Goal: Task Accomplishment & Management: Manage account settings

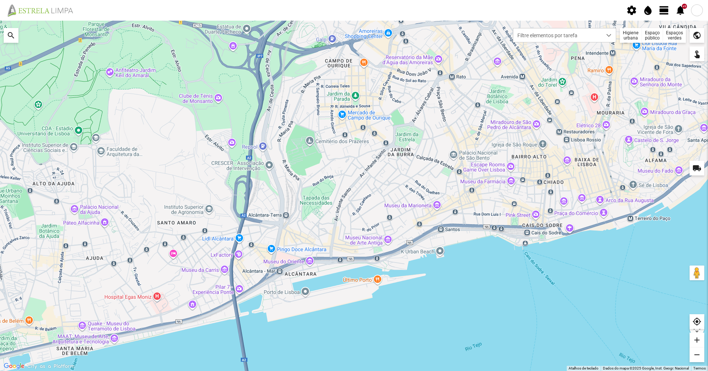
click at [665, 13] on span "view_day" at bounding box center [664, 10] width 11 height 11
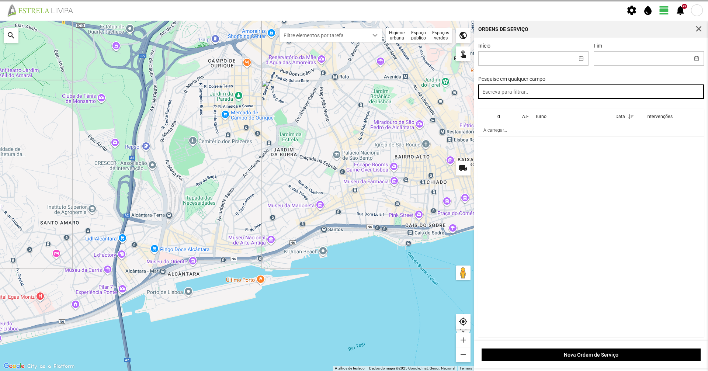
click at [588, 97] on input "text" at bounding box center [592, 91] width 226 height 14
type input "noite"
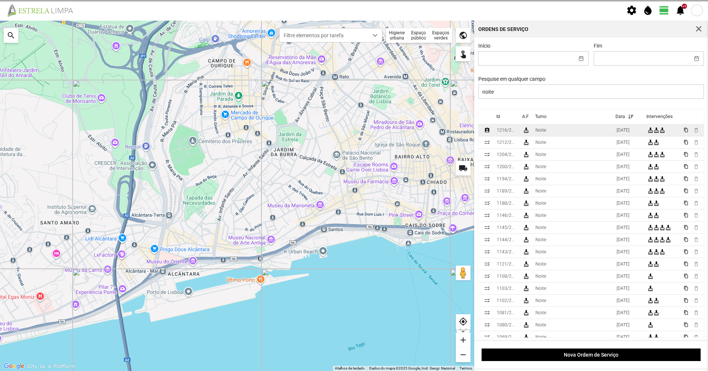
click at [580, 129] on td "Noite" at bounding box center [573, 130] width 81 height 12
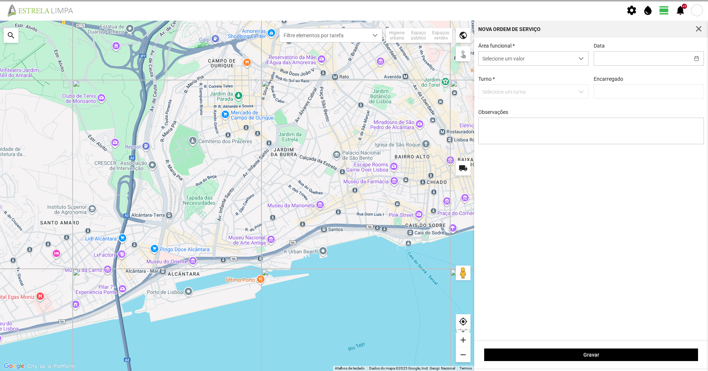
type input "[DATE]"
type input "[PERSON_NAME]"
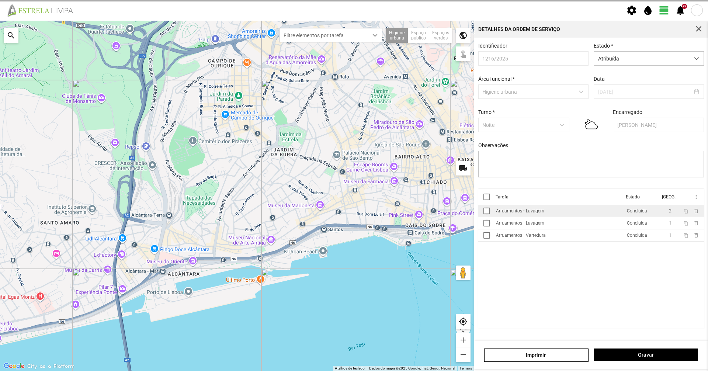
click at [527, 214] on div "Arruamentos - Lavagem" at bounding box center [520, 210] width 48 height 5
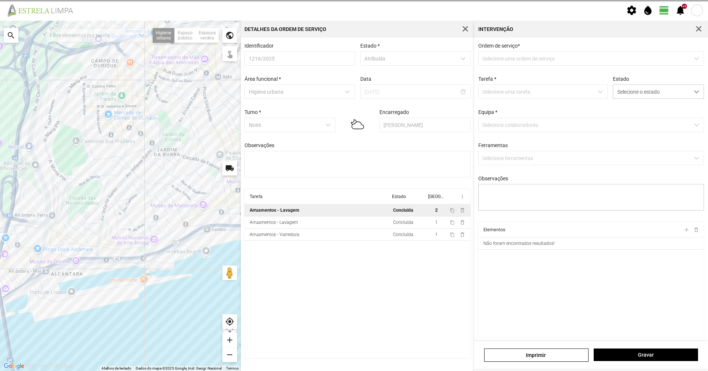
click at [698, 30] on span "button" at bounding box center [699, 29] width 7 height 7
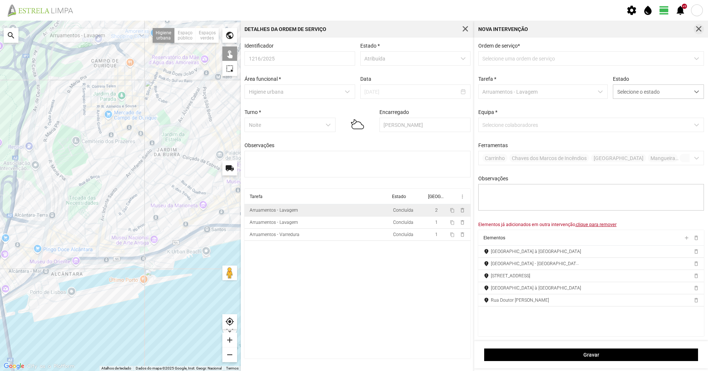
click at [703, 28] on button "button" at bounding box center [699, 29] width 10 height 10
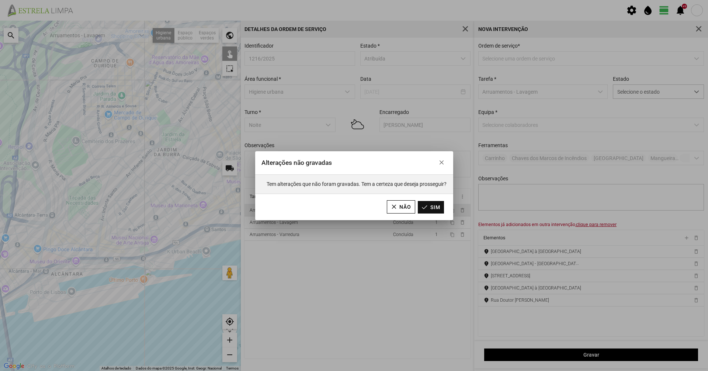
click at [429, 204] on button "Sim" at bounding box center [431, 207] width 26 height 13
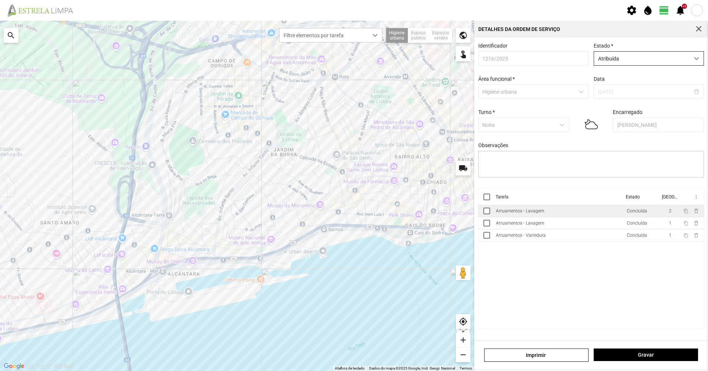
click at [612, 58] on span "Atribuída" at bounding box center [642, 59] width 96 height 14
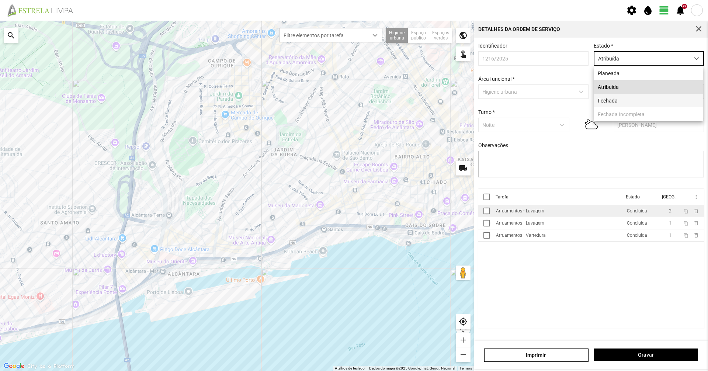
click at [607, 99] on li "Fechada" at bounding box center [649, 101] width 110 height 14
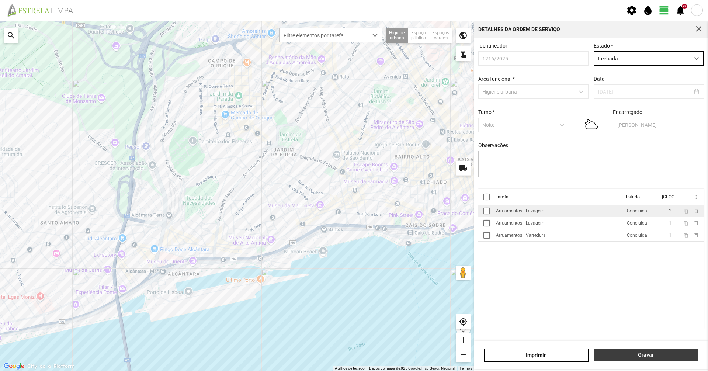
click at [616, 353] on span "Gravar" at bounding box center [646, 355] width 97 height 6
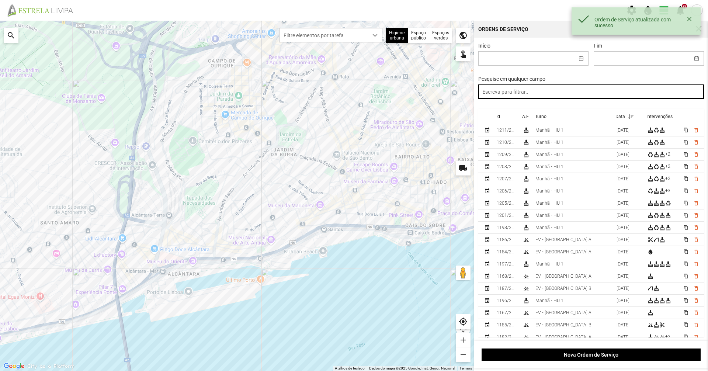
click at [576, 99] on input "text" at bounding box center [592, 91] width 226 height 14
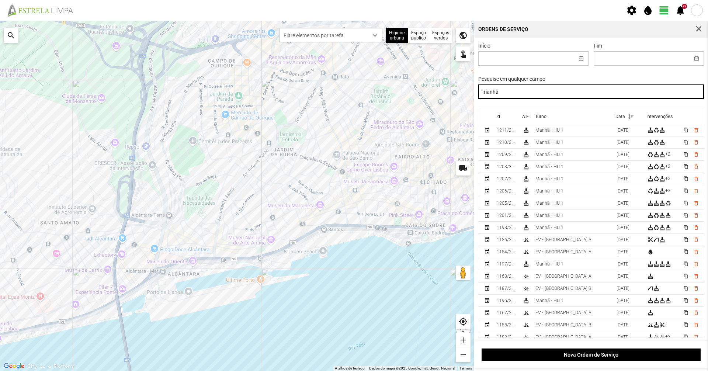
type input "manhã"
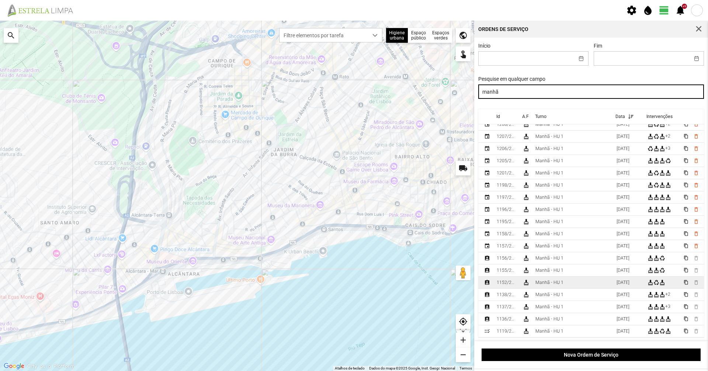
scroll to position [74, 0]
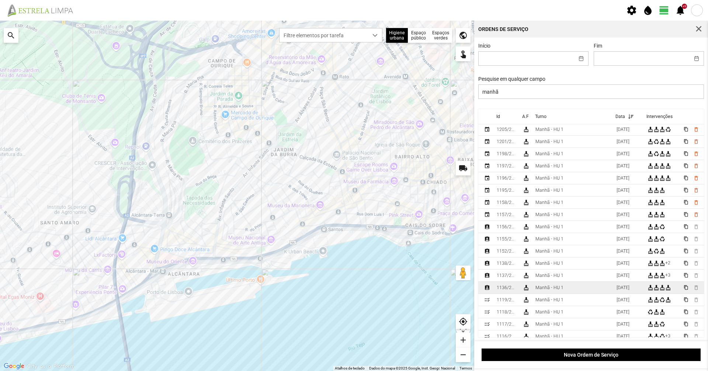
click at [557, 290] on div "Manhã - HU 1" at bounding box center [550, 287] width 28 height 5
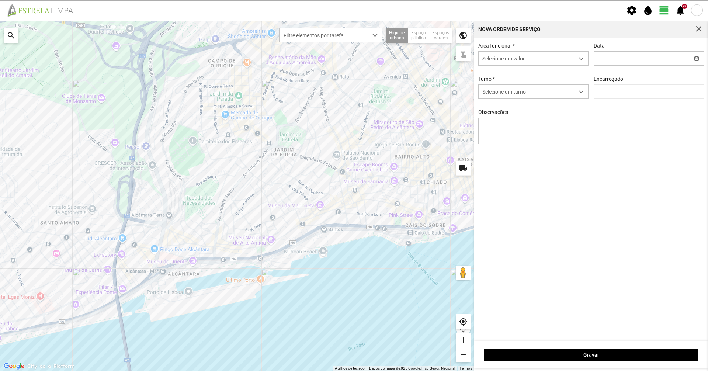
type input "[DATE]"
type textarea "36-45-49-Ferias Eo-38-Descanso Ao serviço-6-10-17-22-25-39-44-47-50"
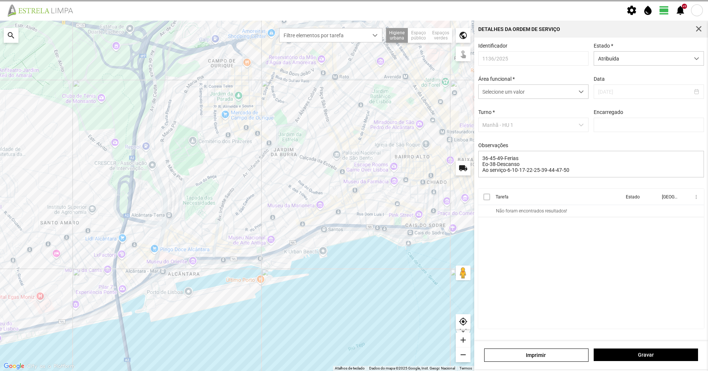
type input "[PERSON_NAME]"
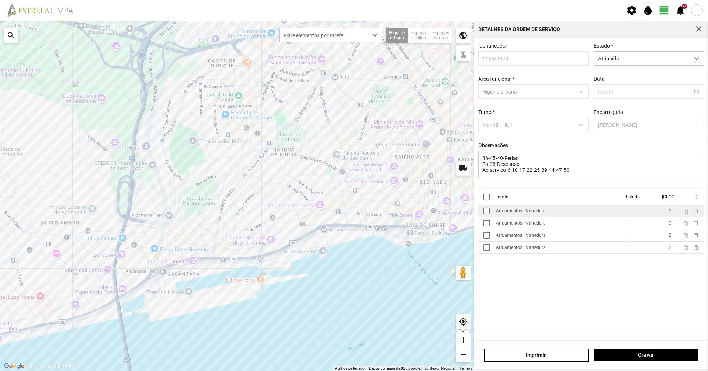
click at [524, 214] on div "Arruamentos - Varredura" at bounding box center [521, 210] width 50 height 5
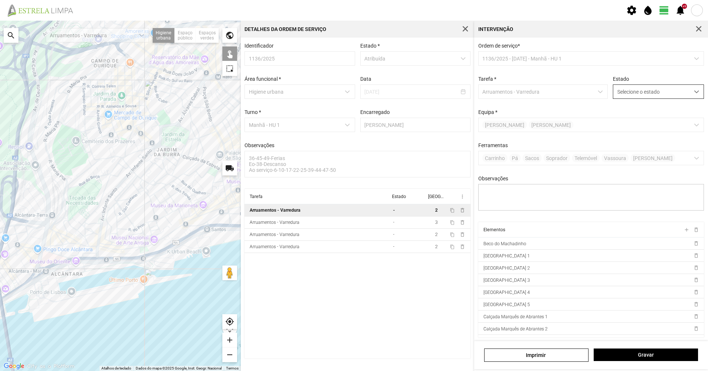
click at [671, 92] on span "Selecione o estado" at bounding box center [652, 92] width 76 height 14
click at [661, 124] on li "Concluída" at bounding box center [654, 121] width 88 height 14
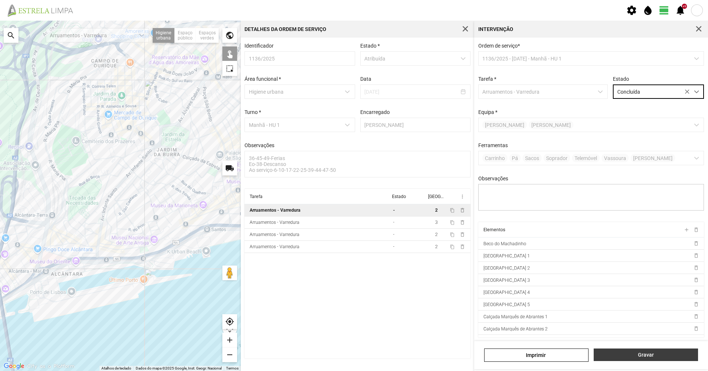
click at [661, 357] on span "Gravar" at bounding box center [646, 355] width 97 height 6
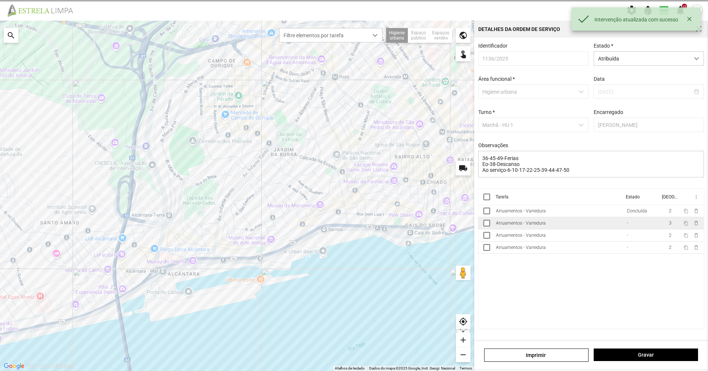
click at [577, 221] on td "Arruamentos - Varredura" at bounding box center [558, 223] width 131 height 12
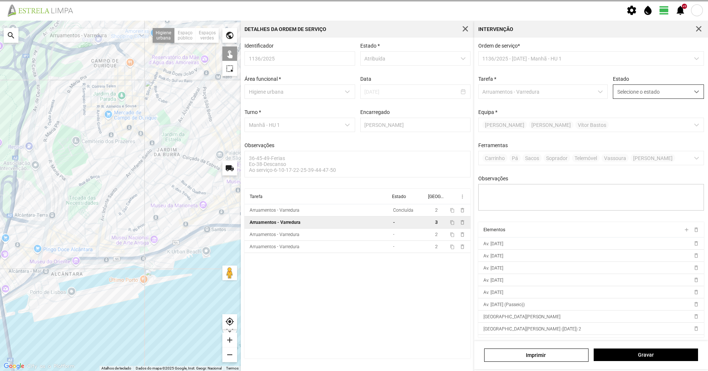
click at [629, 94] on span "Selecione o estado" at bounding box center [652, 92] width 76 height 14
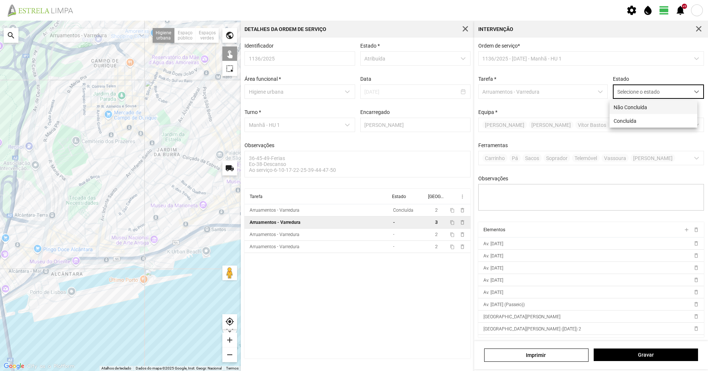
scroll to position [4, 33]
click at [629, 122] on li "Concluída" at bounding box center [654, 121] width 88 height 14
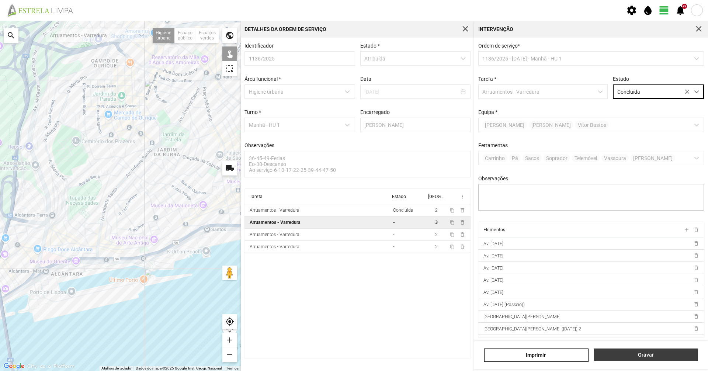
click at [634, 355] on span "Gravar" at bounding box center [646, 355] width 97 height 6
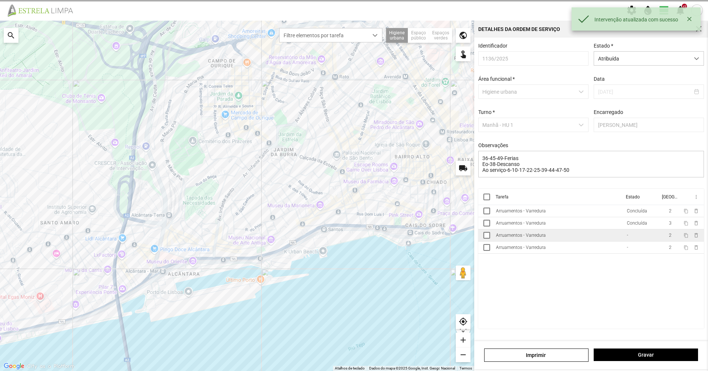
click at [582, 237] on td "Arruamentos - Varredura" at bounding box center [558, 235] width 131 height 12
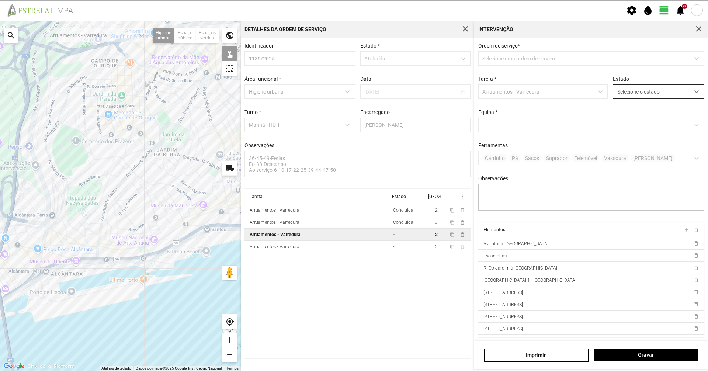
click at [630, 89] on span "Selecione o estado" at bounding box center [652, 92] width 76 height 14
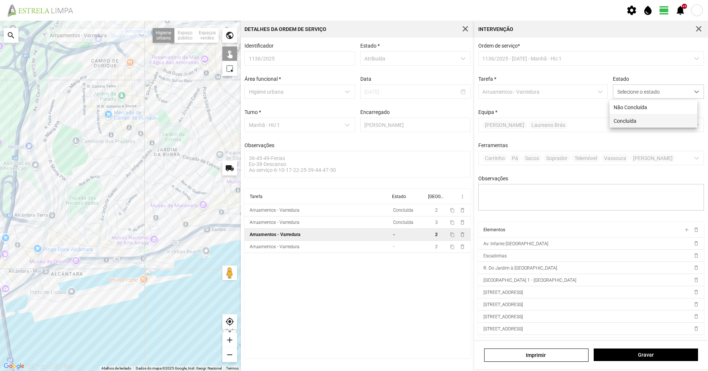
click at [631, 121] on li "Concluída" at bounding box center [654, 121] width 88 height 14
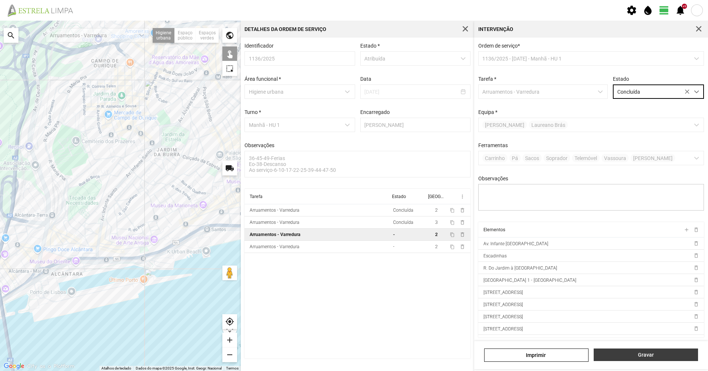
click at [644, 355] on span "Gravar" at bounding box center [646, 355] width 97 height 6
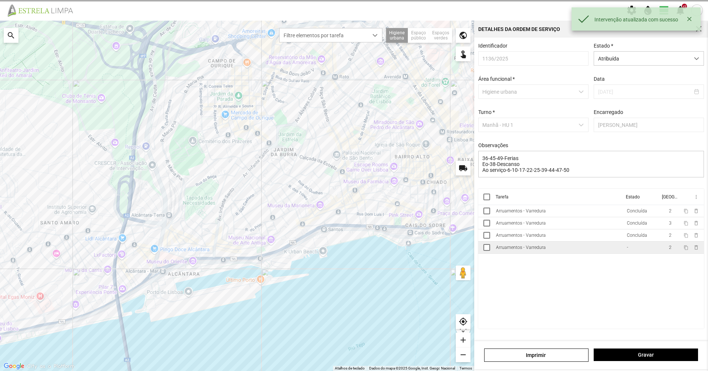
click at [580, 254] on td "Arruamentos - Varredura" at bounding box center [558, 248] width 131 height 12
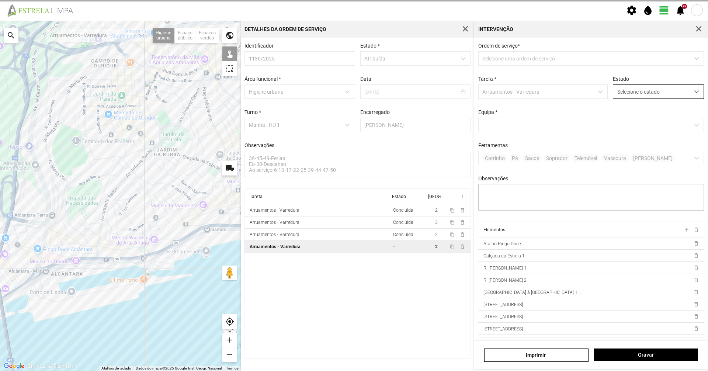
click at [631, 96] on span "Selecione o estado" at bounding box center [652, 92] width 76 height 14
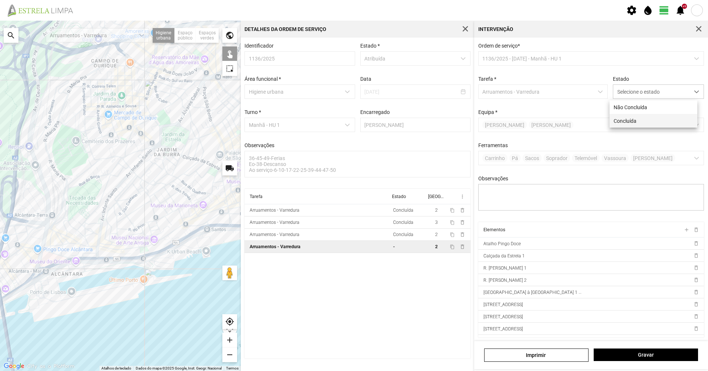
click at [631, 121] on li "Concluída" at bounding box center [654, 121] width 88 height 14
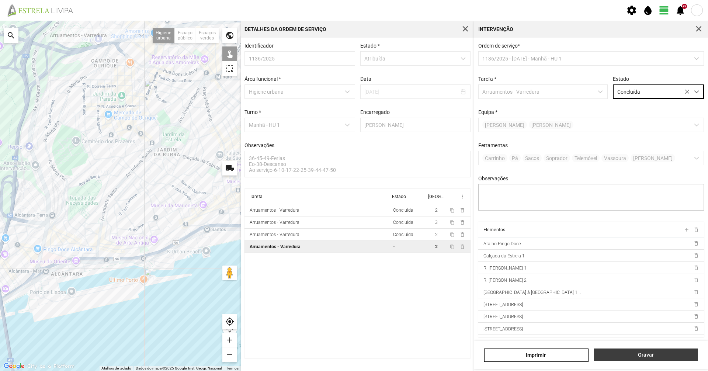
click at [609, 355] on span "Gravar" at bounding box center [646, 355] width 97 height 6
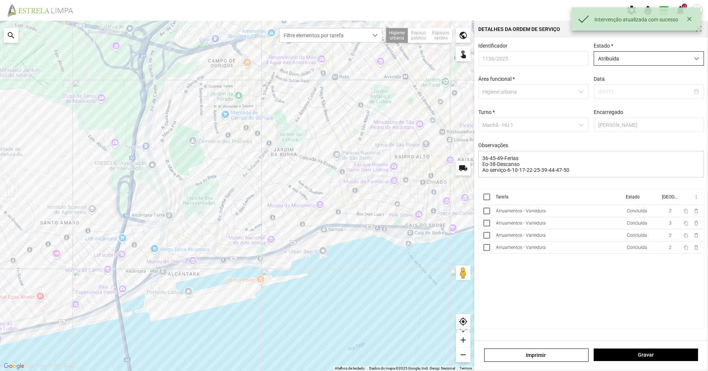
click at [616, 61] on span "Atribuída" at bounding box center [642, 59] width 96 height 14
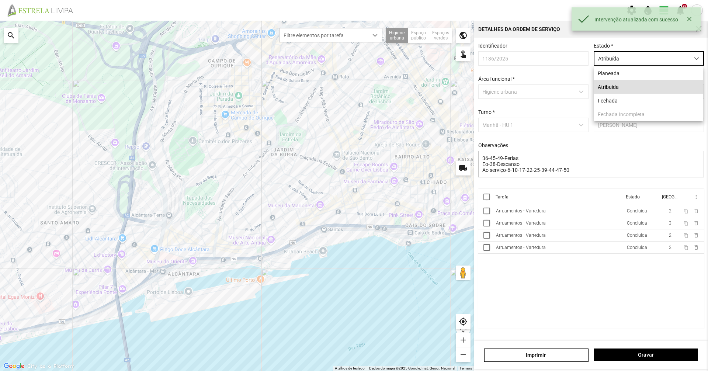
scroll to position [4, 33]
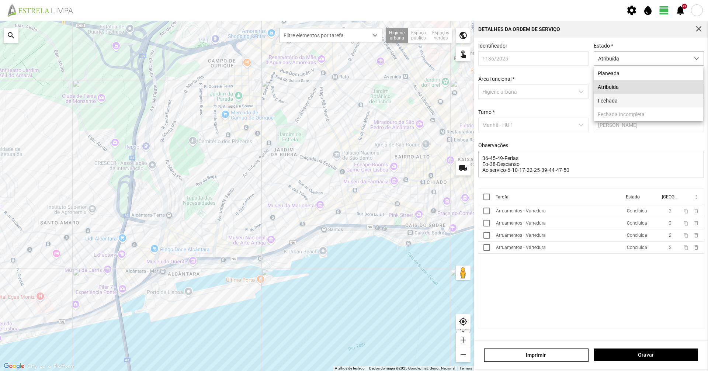
click at [604, 100] on li "Fechada" at bounding box center [649, 101] width 110 height 14
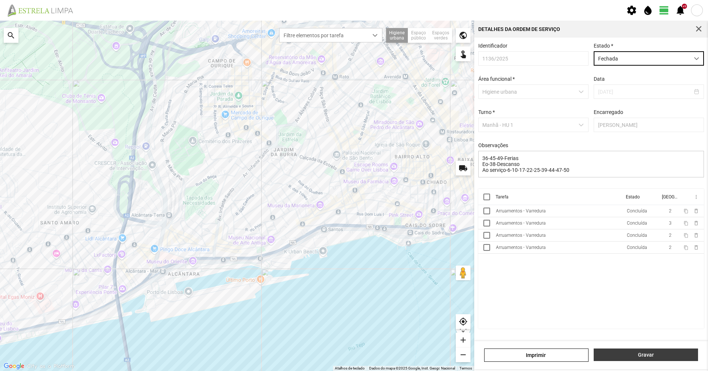
click at [611, 356] on span "Gravar" at bounding box center [646, 355] width 97 height 6
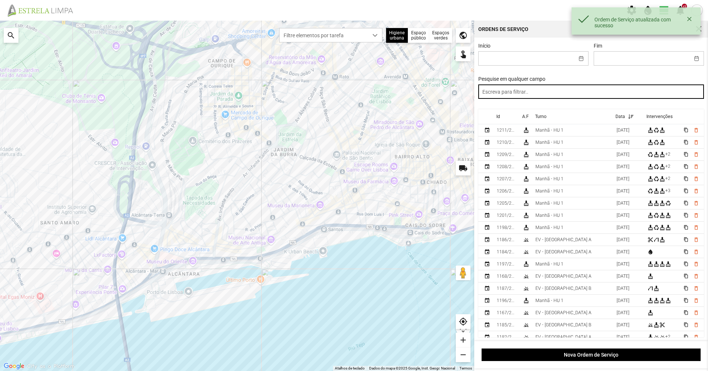
click at [524, 97] on input "text" at bounding box center [592, 91] width 226 height 14
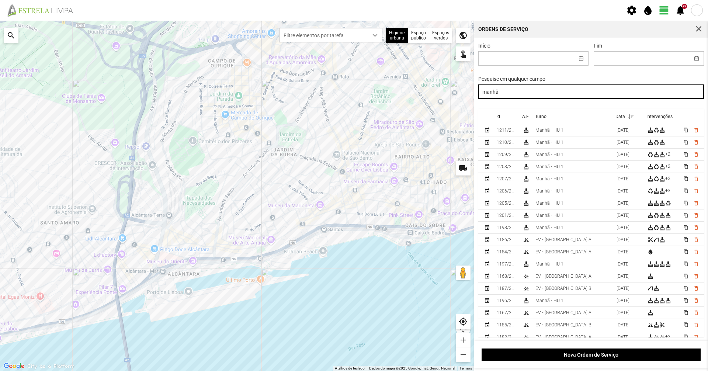
type input "manhã"
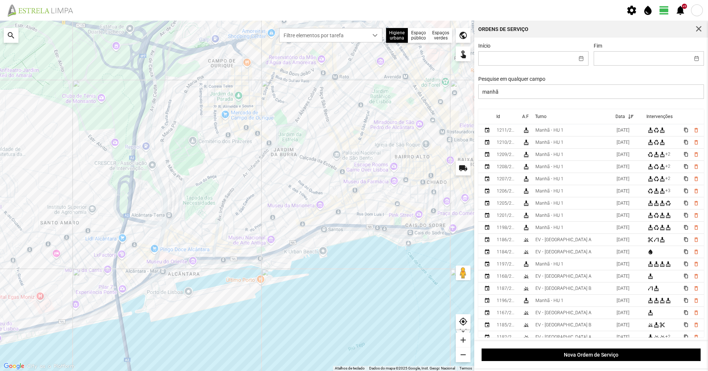
click at [550, 79] on div "Pesquise em qualquer campo manhã" at bounding box center [591, 87] width 231 height 23
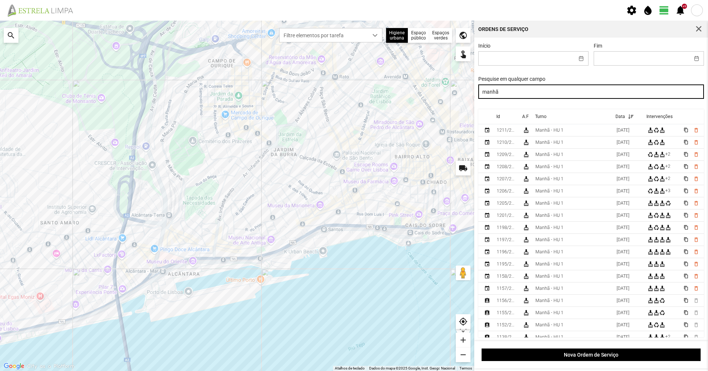
drag, startPoint x: 545, startPoint y: 92, endPoint x: 403, endPoint y: 105, distance: 143.0
click at [403, 105] on div "Para navegar no mapa com gestos de toque, toque duas vezes sem soltar no mapa e…" at bounding box center [354, 196] width 708 height 351
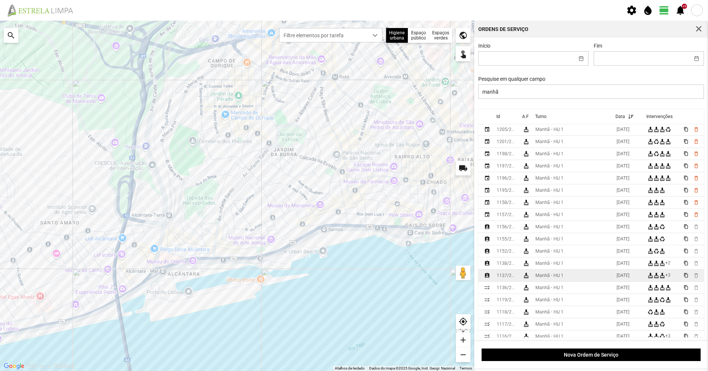
click at [543, 278] on div "Manhã - HU 1" at bounding box center [550, 275] width 28 height 5
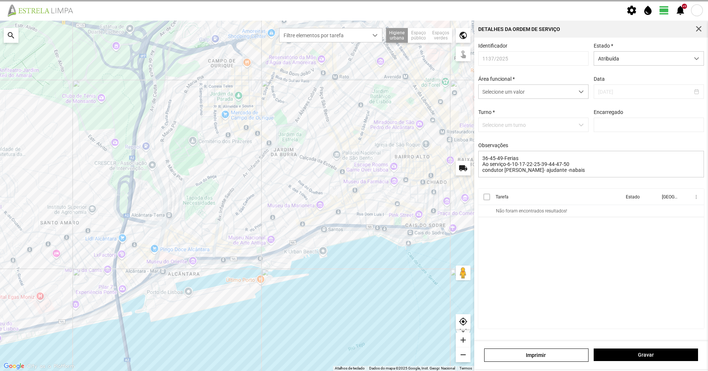
type input "[PERSON_NAME]"
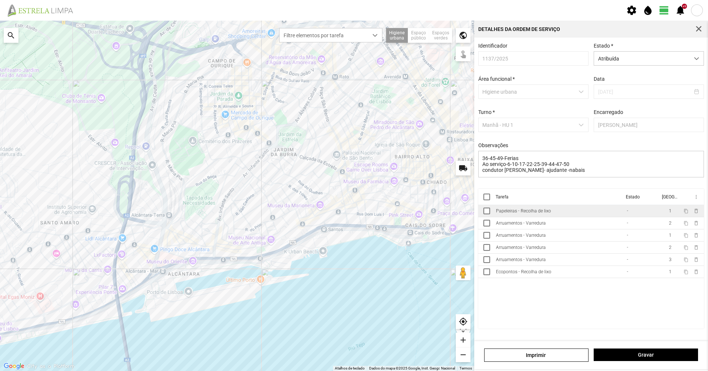
click at [556, 217] on td "Papeleiras - Recolha de lixo" at bounding box center [558, 211] width 131 height 12
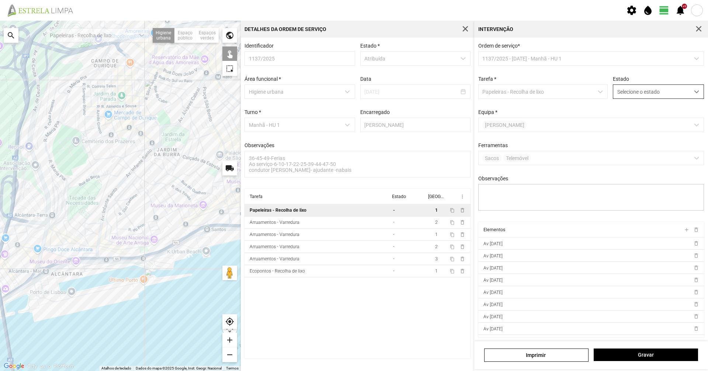
click at [663, 98] on span "Selecione o estado" at bounding box center [652, 92] width 76 height 14
click at [629, 124] on li "Concluída" at bounding box center [654, 121] width 88 height 14
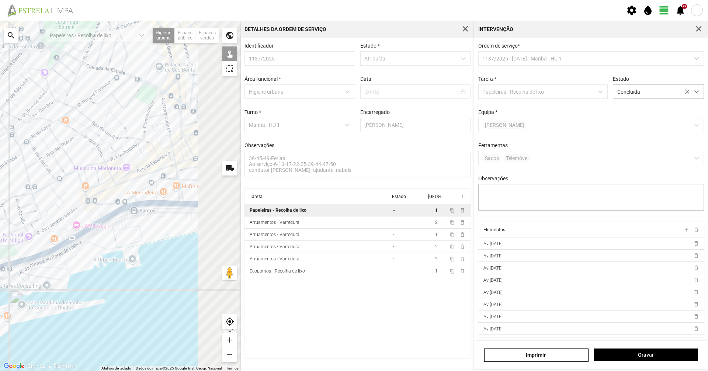
drag, startPoint x: 220, startPoint y: 207, endPoint x: 82, endPoint y: 245, distance: 143.4
click at [82, 245] on div at bounding box center [120, 196] width 241 height 351
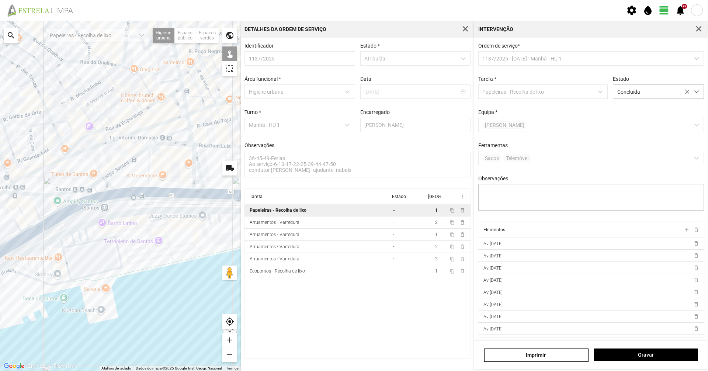
click at [83, 209] on div at bounding box center [120, 196] width 241 height 351
click at [90, 213] on div at bounding box center [120, 196] width 241 height 351
click at [98, 213] on div at bounding box center [120, 196] width 241 height 351
click at [96, 212] on div at bounding box center [120, 196] width 241 height 351
click at [106, 216] on div at bounding box center [120, 196] width 241 height 351
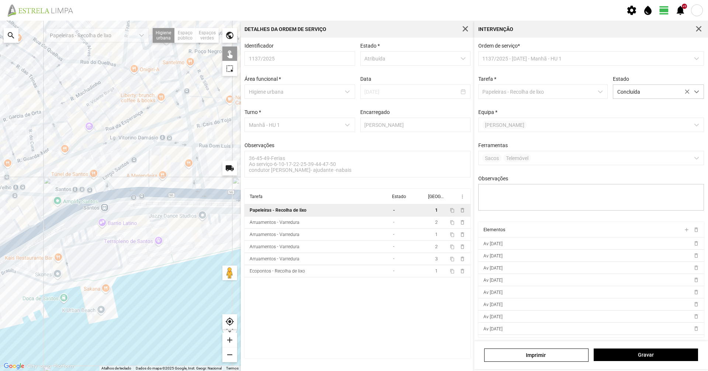
click at [101, 213] on div at bounding box center [120, 196] width 241 height 351
click at [105, 210] on div at bounding box center [120, 196] width 241 height 351
click at [103, 207] on div at bounding box center [120, 196] width 241 height 351
click at [107, 210] on div at bounding box center [120, 196] width 241 height 351
click at [106, 208] on div at bounding box center [120, 196] width 241 height 351
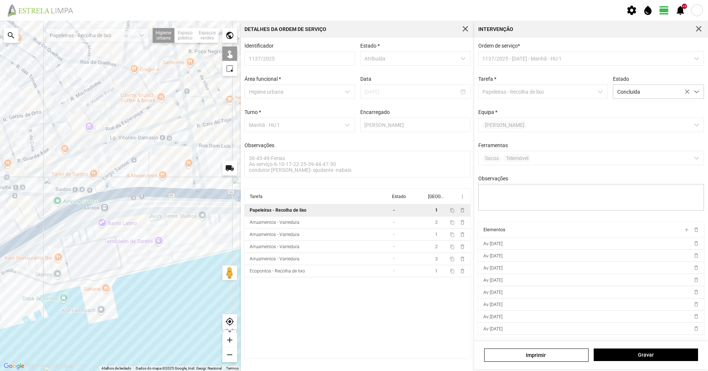
click at [112, 208] on div at bounding box center [120, 196] width 241 height 351
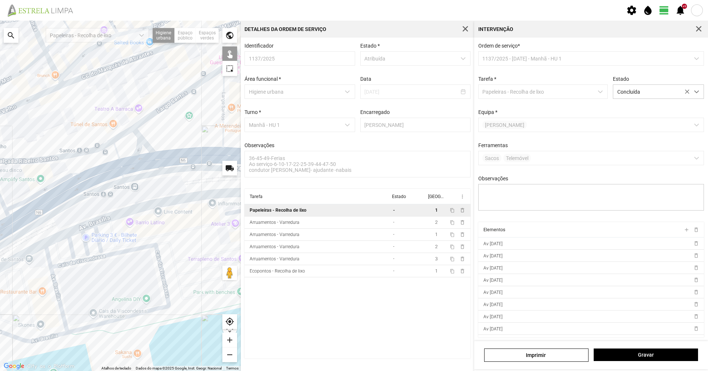
click at [172, 181] on div at bounding box center [120, 196] width 241 height 351
click at [188, 193] on div at bounding box center [120, 196] width 241 height 351
click at [187, 190] on div at bounding box center [120, 196] width 241 height 351
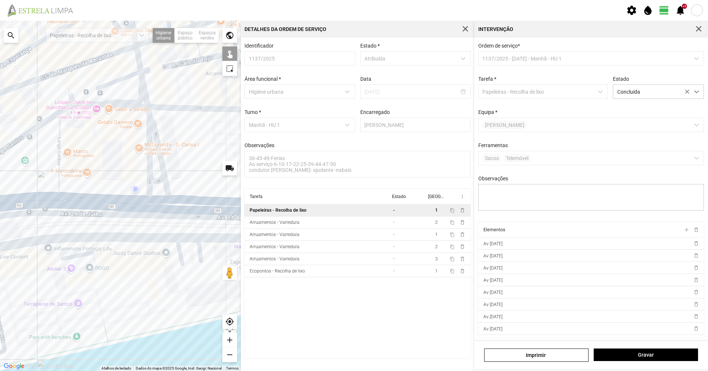
drag, startPoint x: 202, startPoint y: 192, endPoint x: 38, endPoint y: 237, distance: 170.2
click at [38, 237] on div at bounding box center [120, 196] width 241 height 351
click at [44, 221] on div at bounding box center [120, 196] width 241 height 351
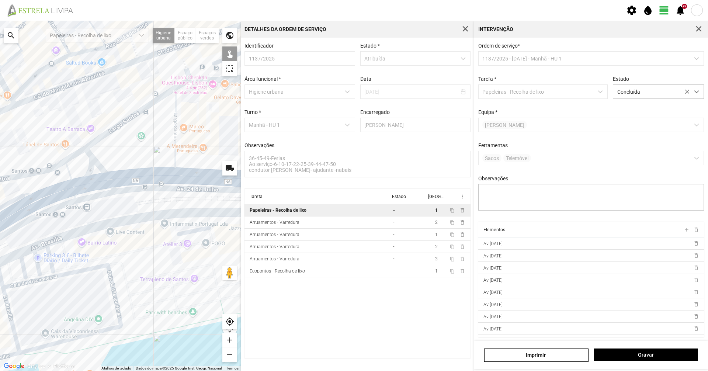
drag, startPoint x: 75, startPoint y: 228, endPoint x: 125, endPoint y: 218, distance: 51.0
click at [173, 205] on div at bounding box center [120, 196] width 241 height 351
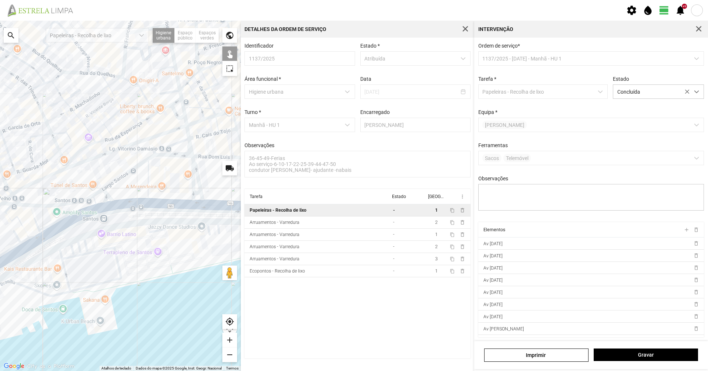
drag, startPoint x: 99, startPoint y: 248, endPoint x: 176, endPoint y: 211, distance: 85.0
click at [176, 211] on div at bounding box center [120, 196] width 241 height 351
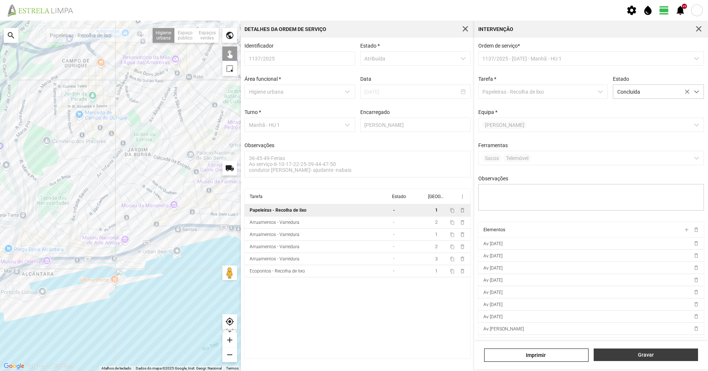
click at [643, 353] on span "Gravar" at bounding box center [646, 355] width 97 height 6
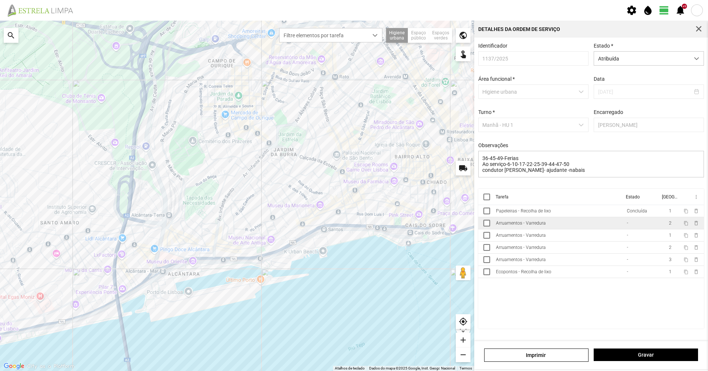
click at [552, 225] on td "Arruamentos - Varredura" at bounding box center [558, 223] width 131 height 12
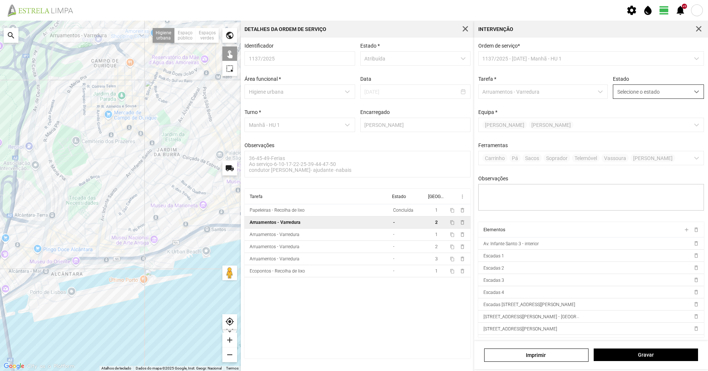
click at [630, 91] on span "Selecione o estado" at bounding box center [652, 92] width 76 height 14
click at [631, 116] on li "Concluída" at bounding box center [654, 121] width 88 height 14
click at [664, 360] on button "Gravar" at bounding box center [646, 355] width 104 height 13
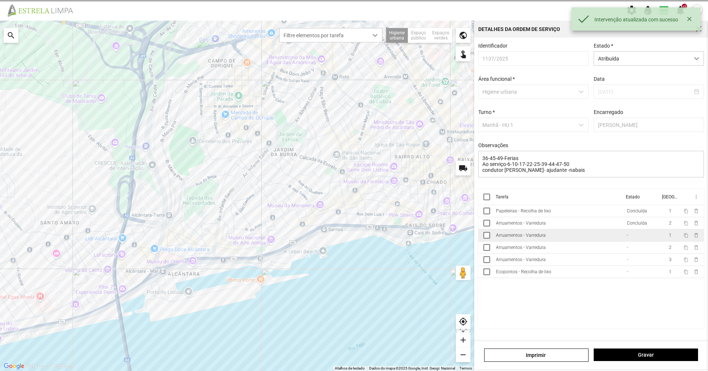
click at [600, 241] on td "Arruamentos - Varredura" at bounding box center [558, 235] width 131 height 12
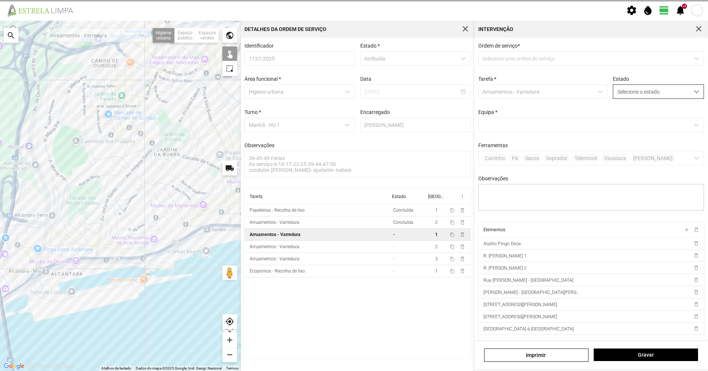
click at [631, 91] on span "Selecione o estado" at bounding box center [652, 92] width 76 height 14
click at [621, 120] on li "Concluída" at bounding box center [654, 121] width 88 height 14
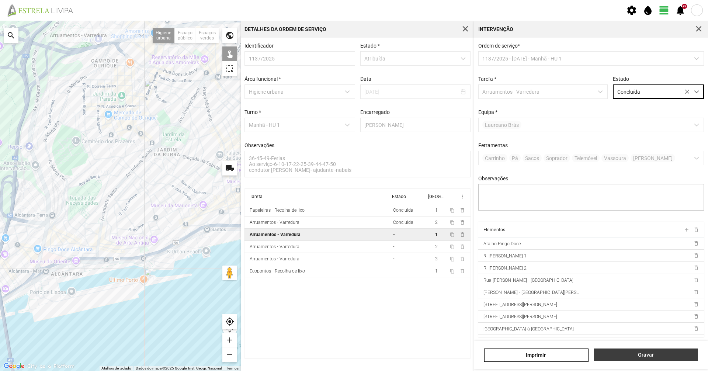
click at [621, 354] on span "Gravar" at bounding box center [646, 355] width 97 height 6
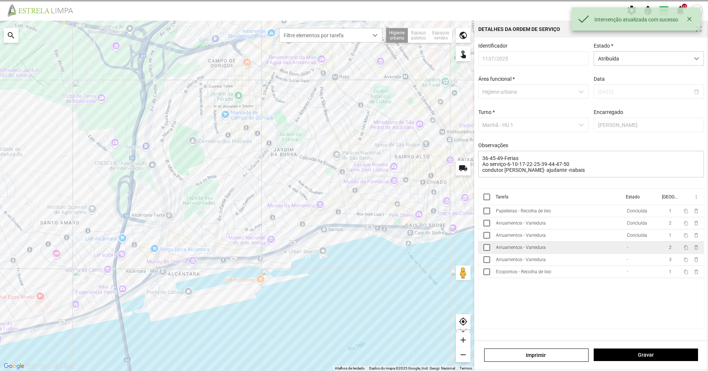
click at [561, 250] on td "Arruamentos - Varredura" at bounding box center [558, 248] width 131 height 12
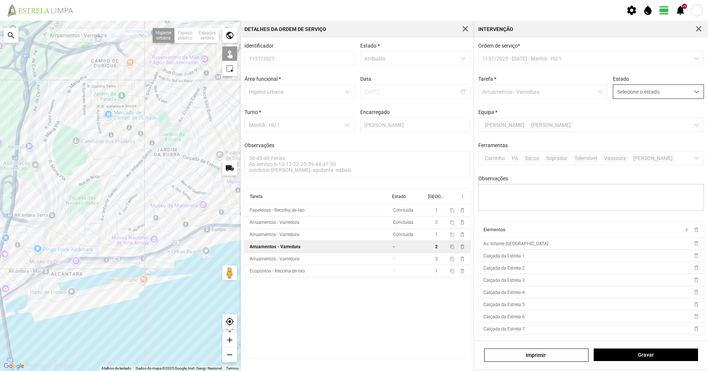
click at [655, 94] on span "Selecione o estado" at bounding box center [652, 92] width 76 height 14
click at [649, 124] on li "Concluída" at bounding box center [654, 121] width 88 height 14
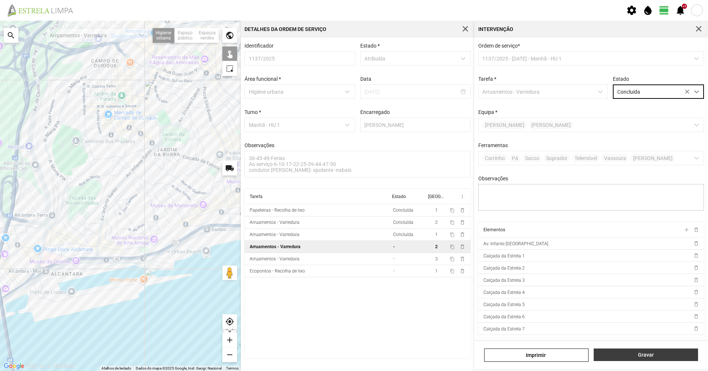
click at [625, 353] on span "Gravar" at bounding box center [646, 355] width 97 height 6
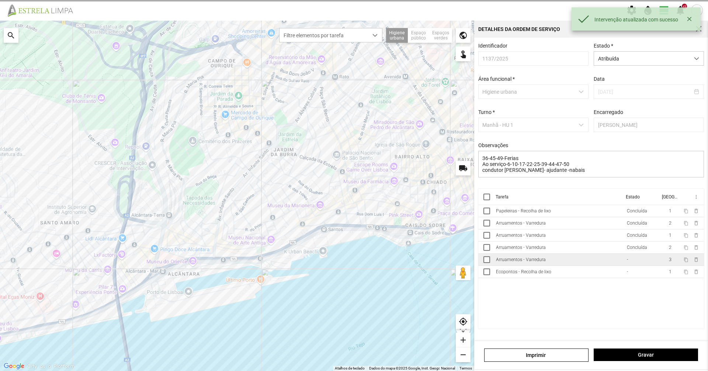
click at [566, 266] on td "Arruamentos - Varredura" at bounding box center [558, 260] width 131 height 12
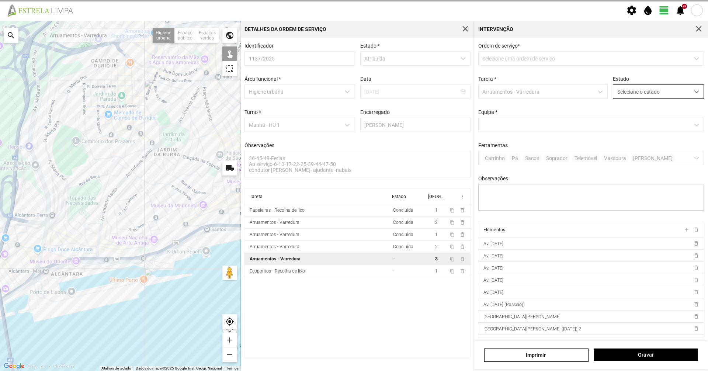
click at [624, 94] on span "Selecione o estado" at bounding box center [652, 92] width 76 height 14
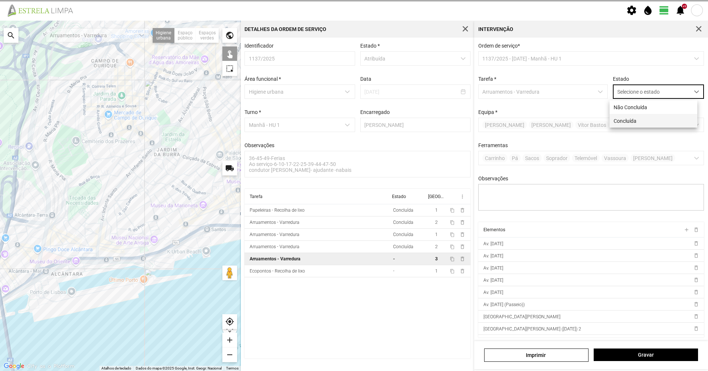
click at [621, 122] on li "Concluída" at bounding box center [654, 121] width 88 height 14
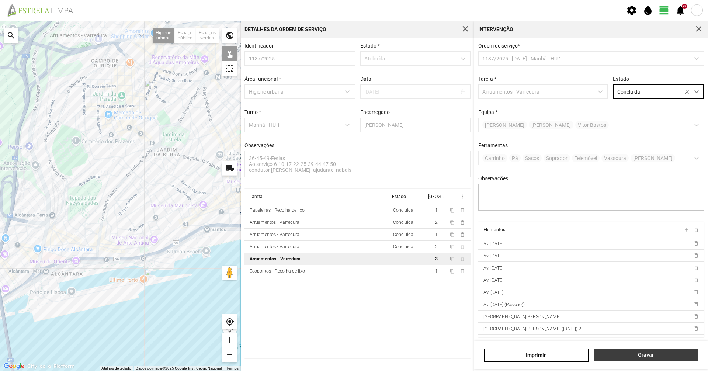
click at [625, 355] on span "Gravar" at bounding box center [646, 355] width 97 height 6
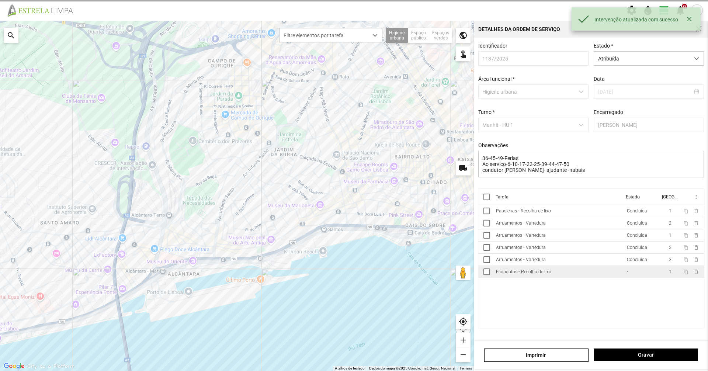
click at [610, 278] on td "Ecopontos - Recolha de lixo" at bounding box center [558, 272] width 131 height 12
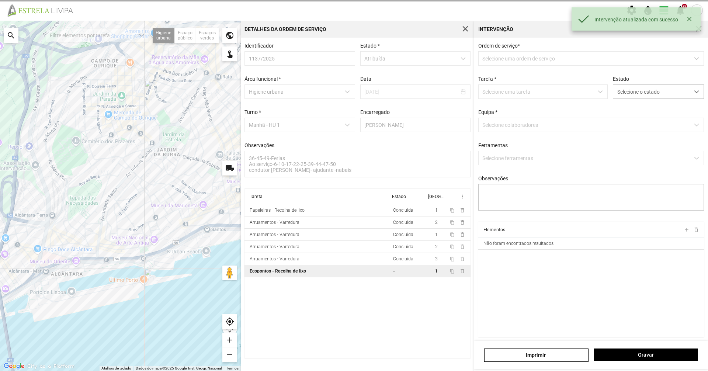
type textarea "marco"
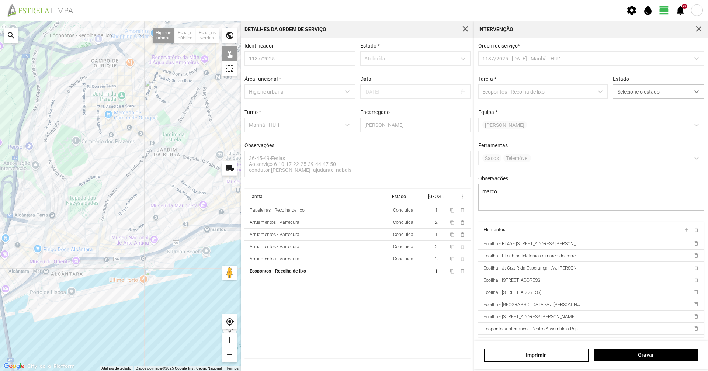
click at [193, 239] on div at bounding box center [120, 196] width 241 height 351
click at [208, 231] on div at bounding box center [120, 196] width 241 height 351
click at [228, 230] on div at bounding box center [120, 196] width 241 height 351
click at [162, 251] on div at bounding box center [120, 196] width 241 height 351
click at [164, 250] on div at bounding box center [120, 196] width 241 height 351
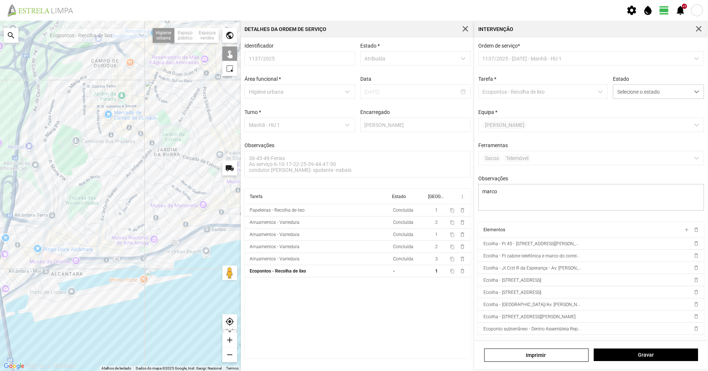
click at [613, 101] on div "Ordem de serviço * 1137/2025 - [DATE] - Manhã - HU 1 Tarefa * Ecopontos - Recol…" at bounding box center [591, 132] width 231 height 179
click at [616, 97] on span "Selecione o estado" at bounding box center [652, 92] width 76 height 14
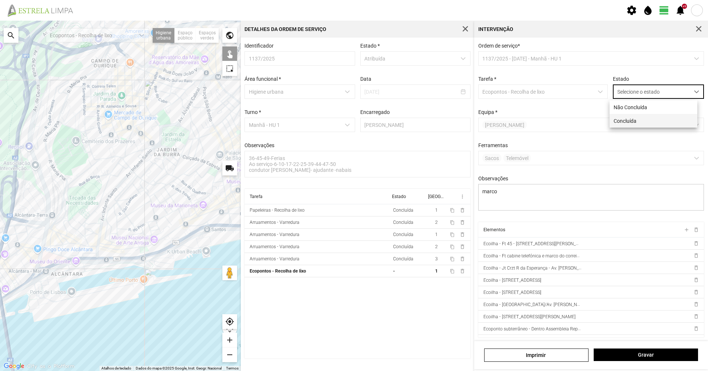
scroll to position [4, 33]
click at [615, 120] on li "Concluída" at bounding box center [654, 121] width 88 height 14
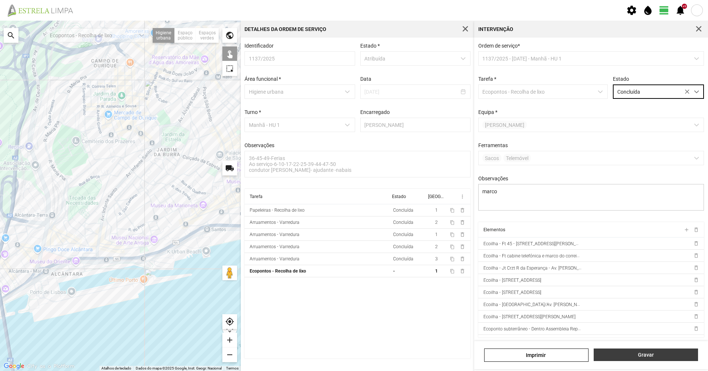
click at [641, 358] on button "Gravar" at bounding box center [646, 355] width 104 height 13
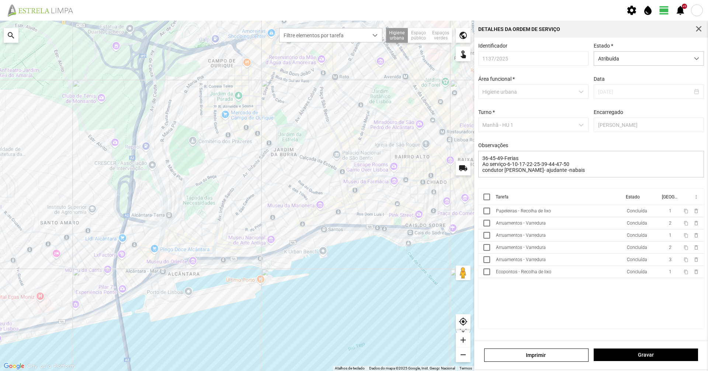
click at [659, 69] on div "Identificador 1137/2025 Estado * Atribuída Área funcional * Higiene urbana Data…" at bounding box center [591, 116] width 231 height 146
click at [659, 63] on span "Atribuída" at bounding box center [642, 59] width 96 height 14
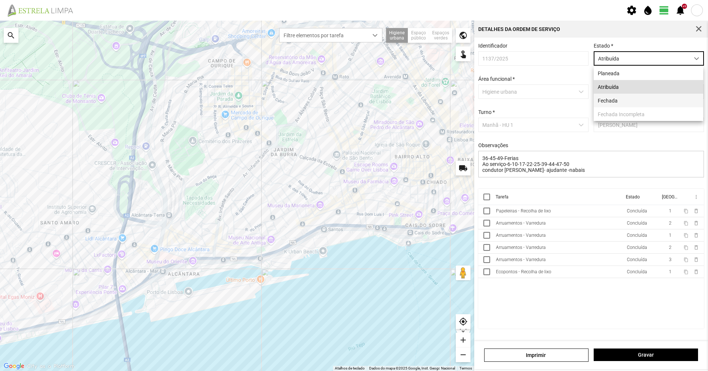
click at [650, 99] on li "Fechada" at bounding box center [649, 101] width 110 height 14
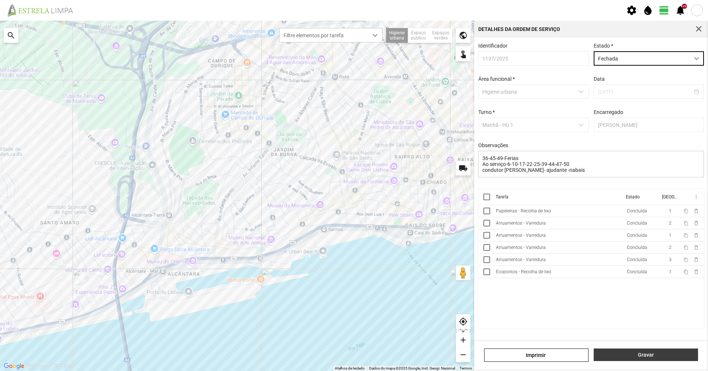
click at [635, 351] on button "Gravar" at bounding box center [646, 355] width 104 height 13
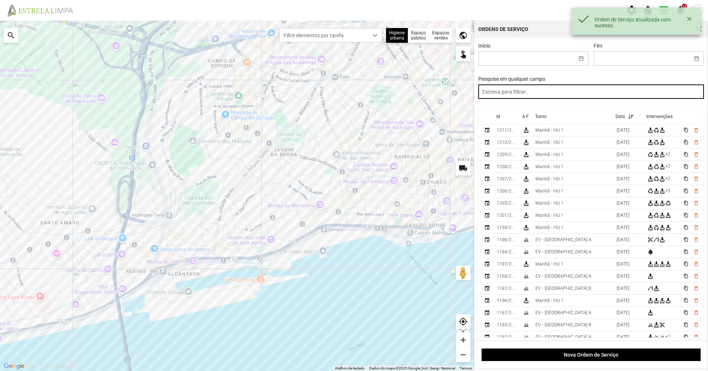
click at [527, 91] on input "text" at bounding box center [592, 91] width 226 height 14
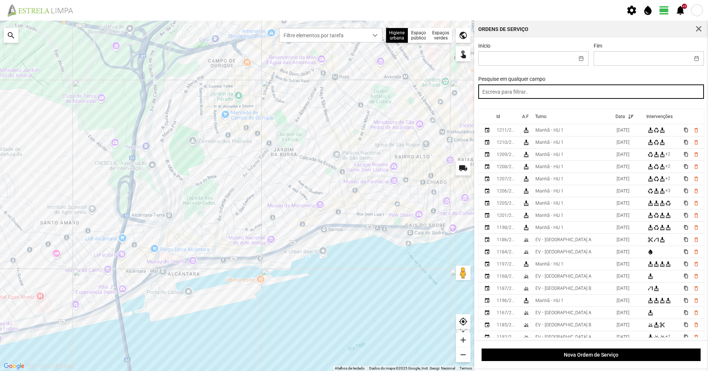
paste input "manhã"
type input "manhã"
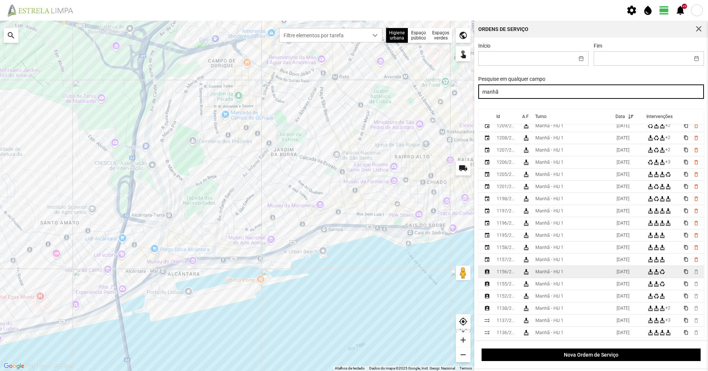
scroll to position [37, 0]
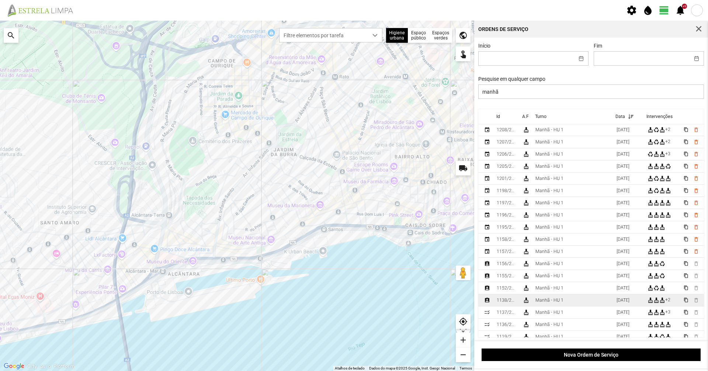
click at [521, 300] on td "cleaning_services" at bounding box center [526, 300] width 13 height 12
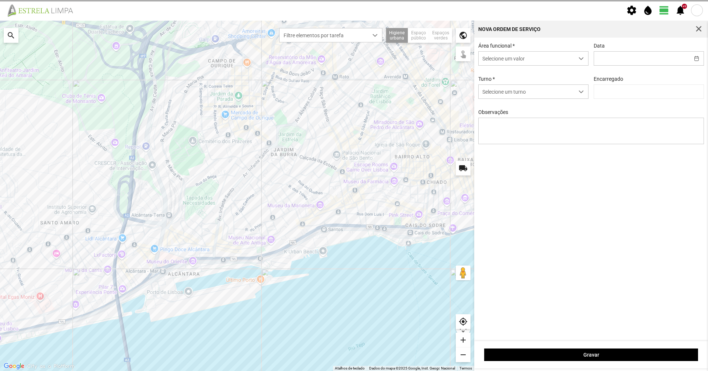
type input "[DATE]"
type textarea "36-45-49-Ferias Ao serviço-6-1017-22-25-39-44-47-50 condutor -[PERSON_NAME]- aj…"
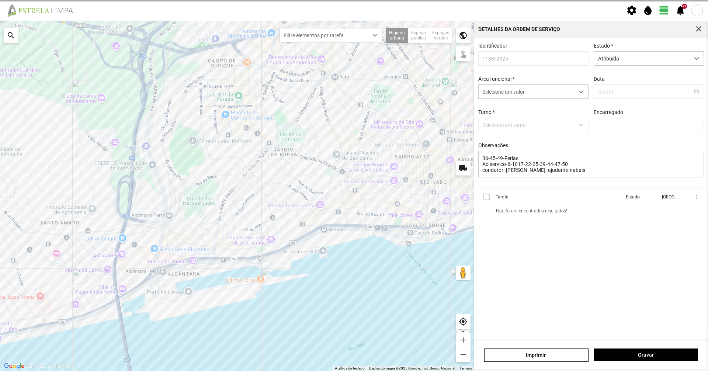
type input "[PERSON_NAME]"
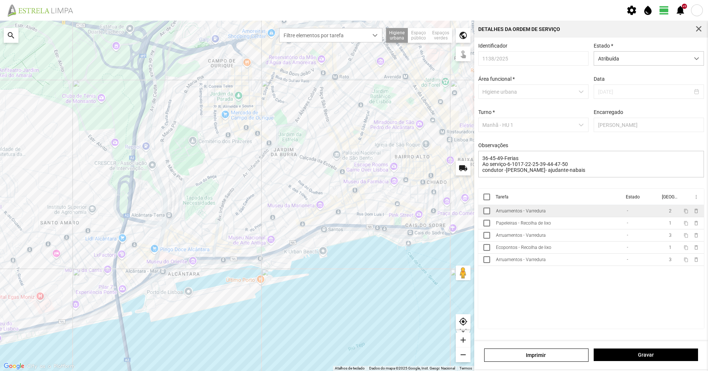
click at [516, 213] on div "Arruamentos - Varredura" at bounding box center [521, 210] width 50 height 5
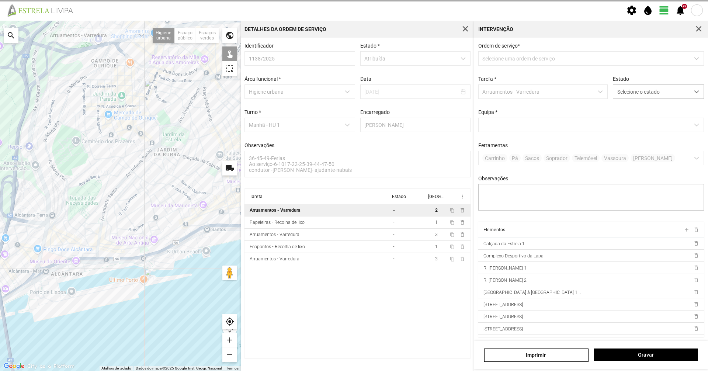
click at [645, 85] on div "Estado Selecione o estado" at bounding box center [659, 87] width 96 height 23
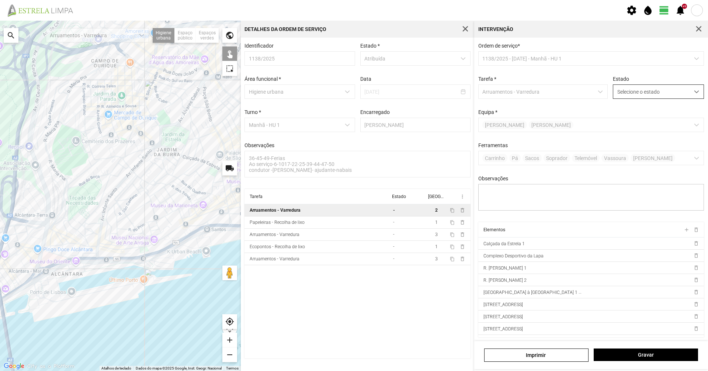
click at [632, 99] on span "Selecione o estado" at bounding box center [652, 92] width 76 height 14
drag, startPoint x: 620, startPoint y: 124, endPoint x: 624, endPoint y: 130, distance: 6.7
click at [620, 124] on li "Concluída" at bounding box center [654, 121] width 88 height 14
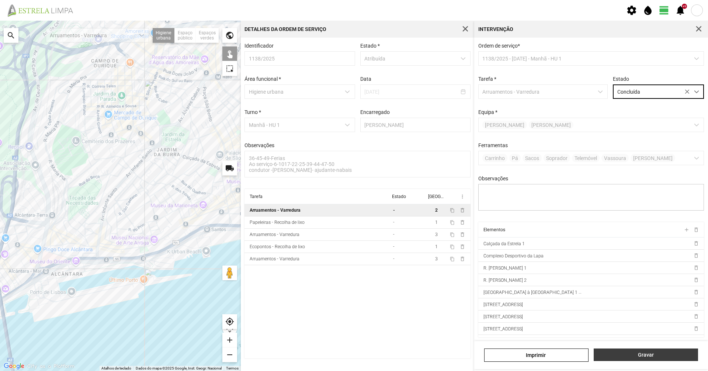
click at [657, 351] on button "Gravar" at bounding box center [646, 355] width 104 height 13
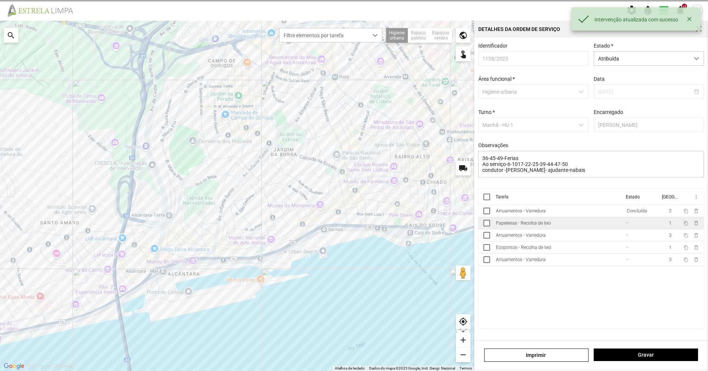
click at [542, 229] on td "Papeleiras - Recolha de lixo" at bounding box center [558, 223] width 131 height 12
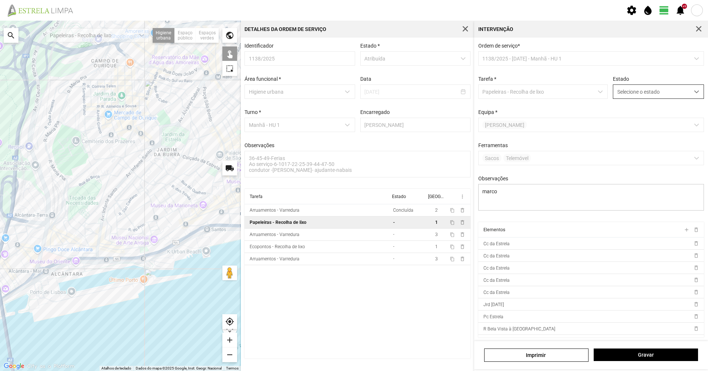
click at [639, 86] on span "Selecione o estado" at bounding box center [652, 92] width 76 height 14
click at [632, 117] on li "Concluída" at bounding box center [654, 121] width 88 height 14
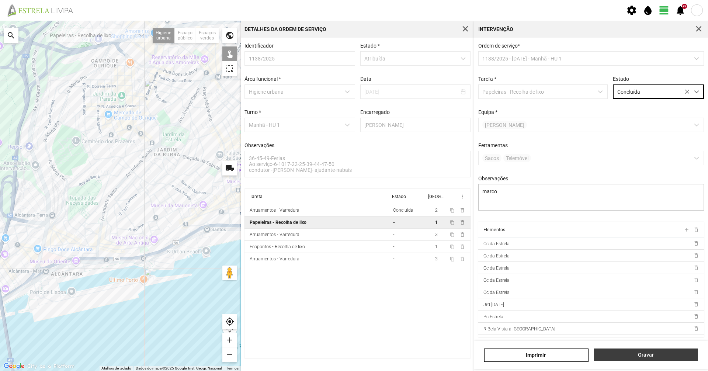
click at [618, 361] on button "Gravar" at bounding box center [646, 355] width 104 height 13
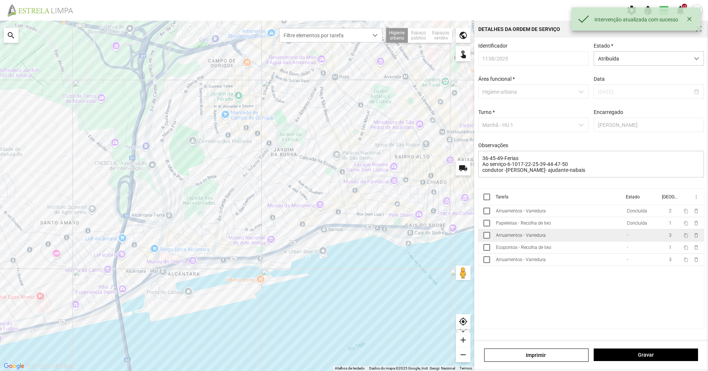
click at [581, 242] on td "Arruamentos - Varredura" at bounding box center [558, 235] width 131 height 12
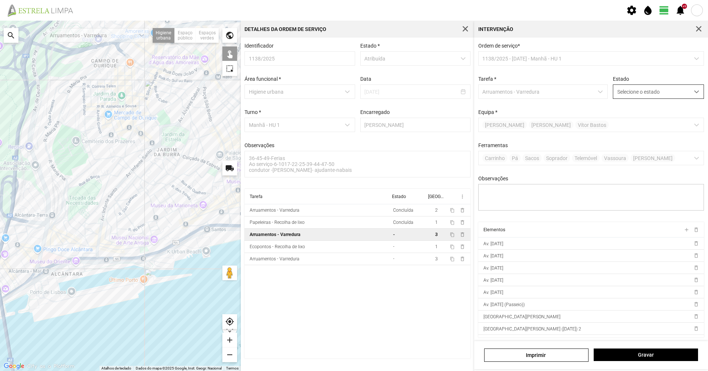
click at [667, 98] on span "Selecione o estado" at bounding box center [652, 92] width 76 height 14
click at [663, 121] on li "Concluída" at bounding box center [654, 121] width 88 height 14
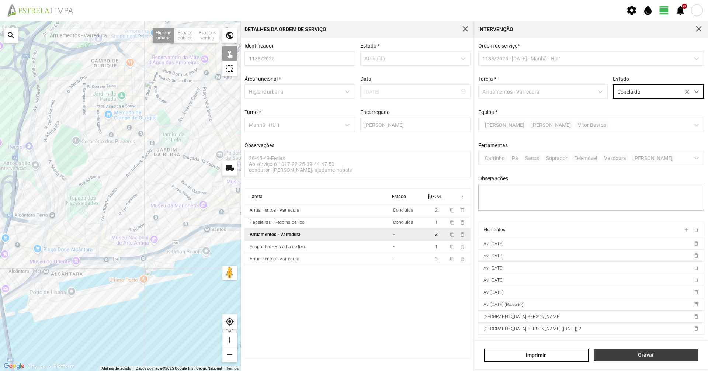
click at [661, 353] on span "Gravar" at bounding box center [646, 355] width 97 height 6
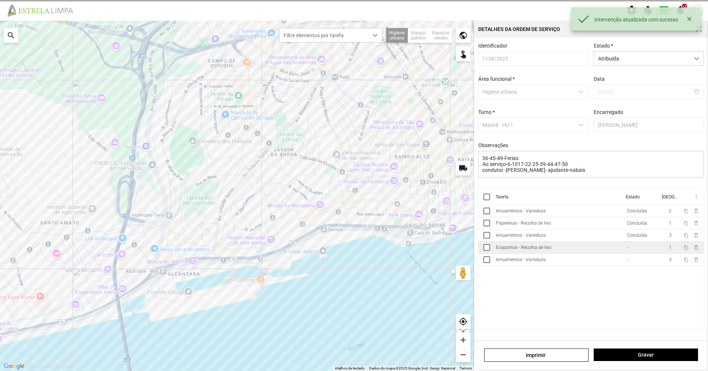
click at [608, 254] on td "Ecopontos - Recolha de lixo" at bounding box center [558, 248] width 131 height 12
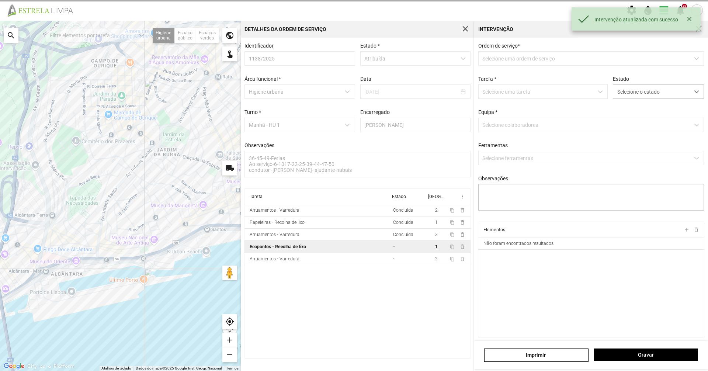
type textarea "marco"
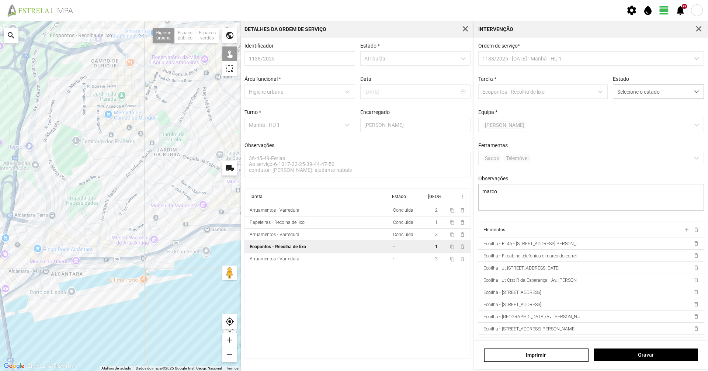
click at [194, 240] on div at bounding box center [120, 196] width 241 height 351
click at [206, 233] on div at bounding box center [120, 196] width 241 height 351
click at [229, 231] on div at bounding box center [120, 196] width 241 height 351
click at [628, 95] on span "Selecione o estado" at bounding box center [652, 92] width 76 height 14
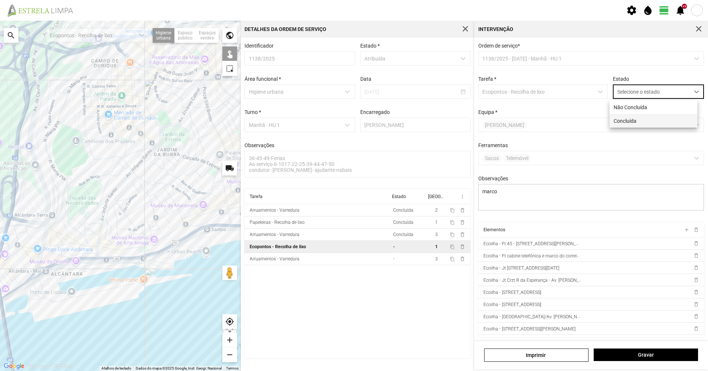
scroll to position [4, 33]
drag, startPoint x: 623, startPoint y: 117, endPoint x: 623, endPoint y: 123, distance: 5.5
click at [623, 118] on li "Concluída" at bounding box center [654, 121] width 88 height 14
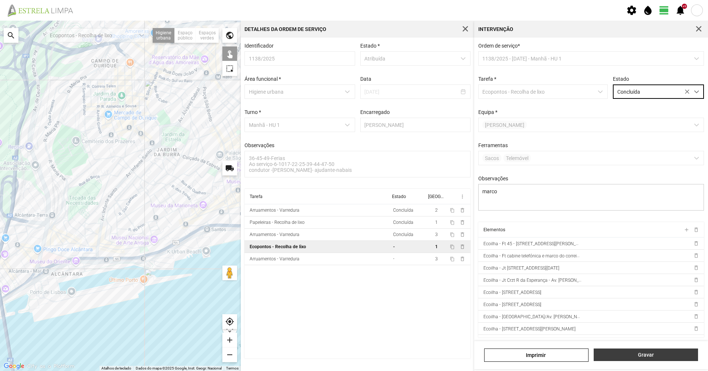
click at [630, 353] on span "Gravar" at bounding box center [646, 355] width 97 height 6
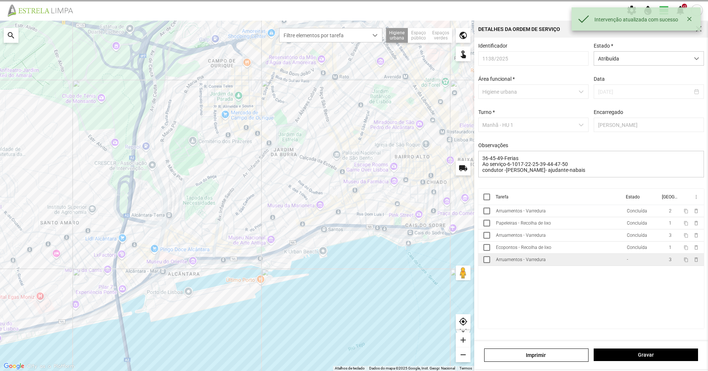
click at [609, 265] on td "Arruamentos - Varredura" at bounding box center [558, 260] width 131 height 12
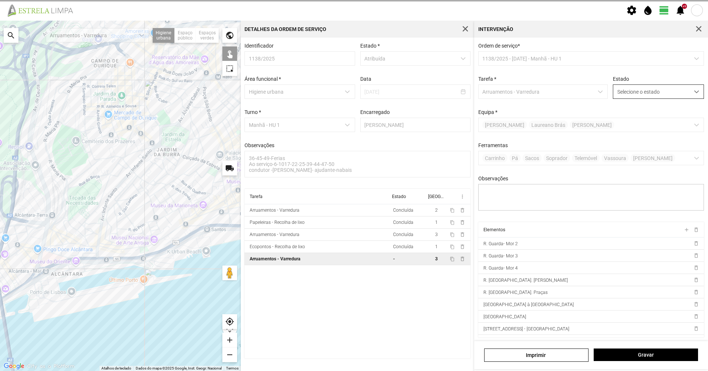
click at [621, 93] on span "Selecione o estado" at bounding box center [652, 92] width 76 height 14
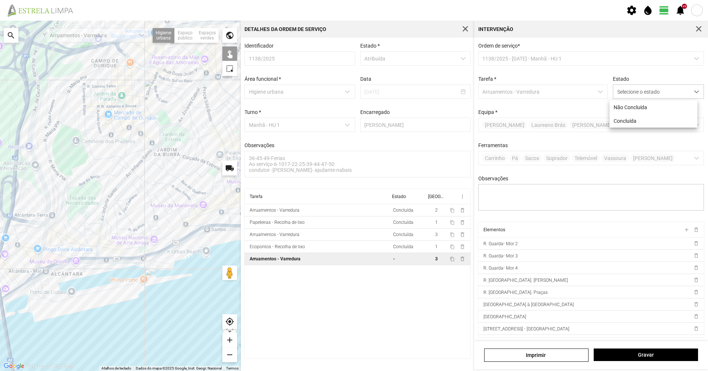
click at [609, 122] on p-multiselect "[PERSON_NAME]" at bounding box center [592, 125] width 226 height 14
click at [614, 121] on p-multiselect "[PERSON_NAME]" at bounding box center [592, 125] width 226 height 14
drag, startPoint x: 621, startPoint y: 90, endPoint x: 620, endPoint y: 100, distance: 9.6
click at [621, 90] on span "Selecione o estado" at bounding box center [652, 92] width 76 height 14
click at [619, 123] on li "Concluída" at bounding box center [654, 121] width 88 height 14
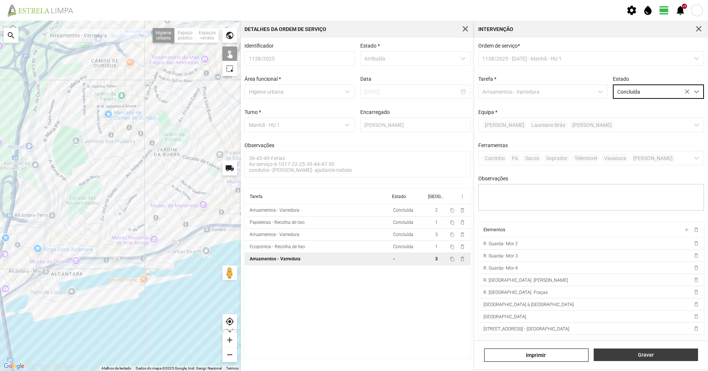
click at [636, 356] on span "Gravar" at bounding box center [646, 355] width 97 height 6
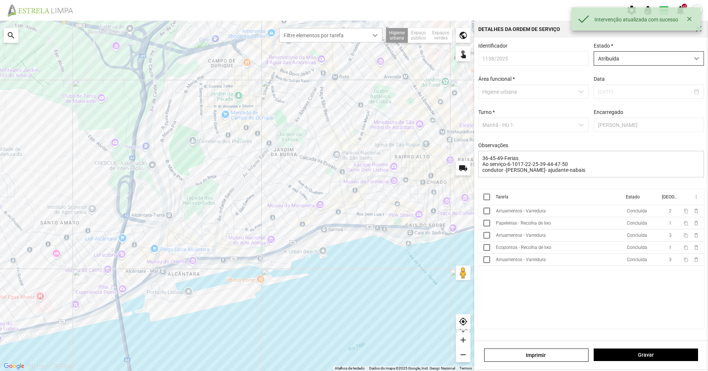
click at [659, 63] on span "Atribuída" at bounding box center [642, 59] width 96 height 14
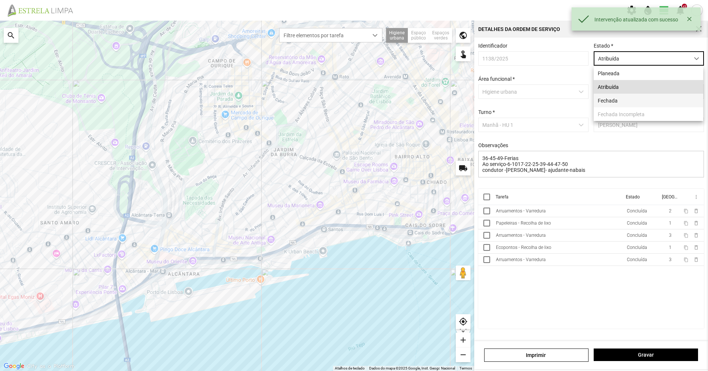
click at [662, 101] on li "Fechada" at bounding box center [649, 101] width 110 height 14
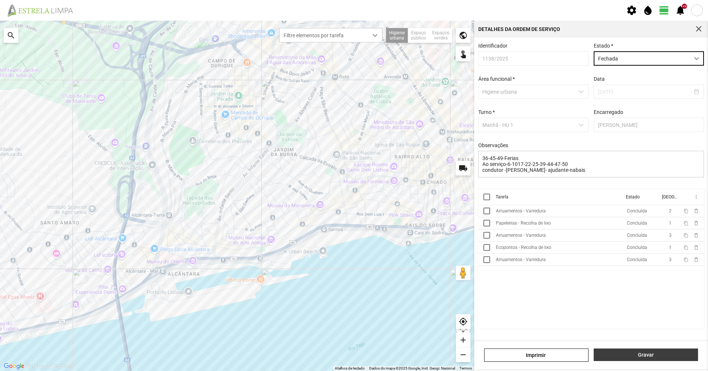
click at [653, 359] on button "Gravar" at bounding box center [646, 355] width 104 height 13
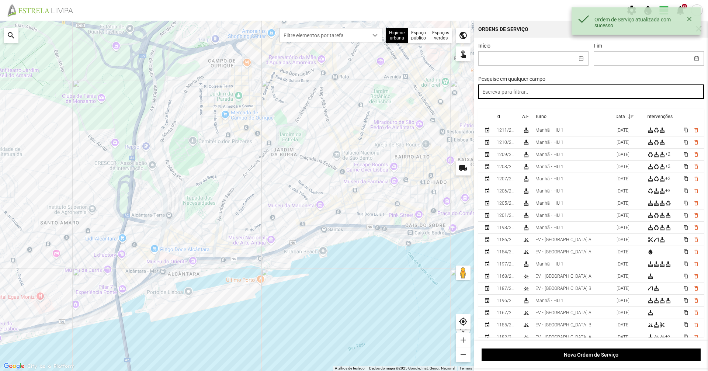
click at [624, 97] on input "text" at bounding box center [592, 91] width 226 height 14
paste input "manhã"
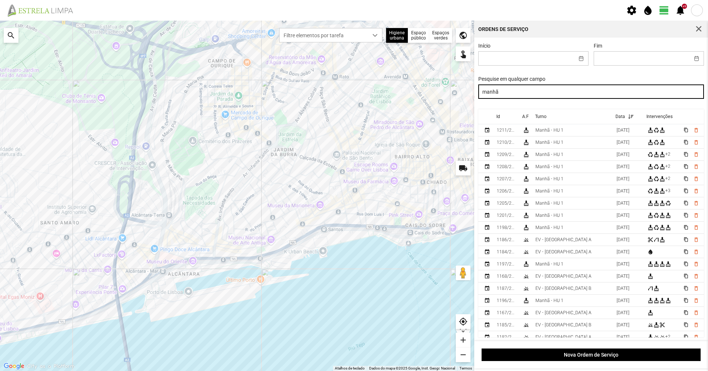
type input "manhã"
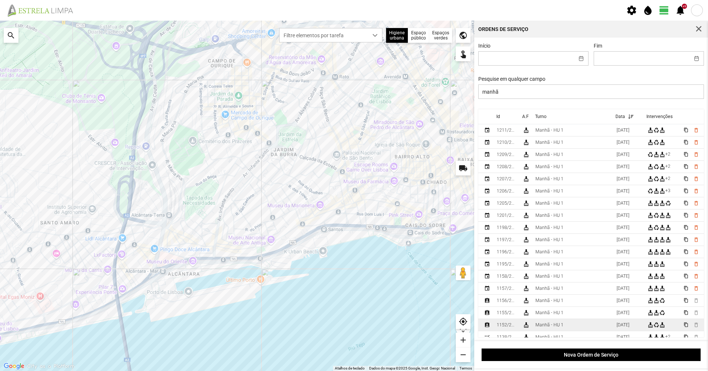
click at [516, 328] on div "1152/2025" at bounding box center [507, 324] width 20 height 5
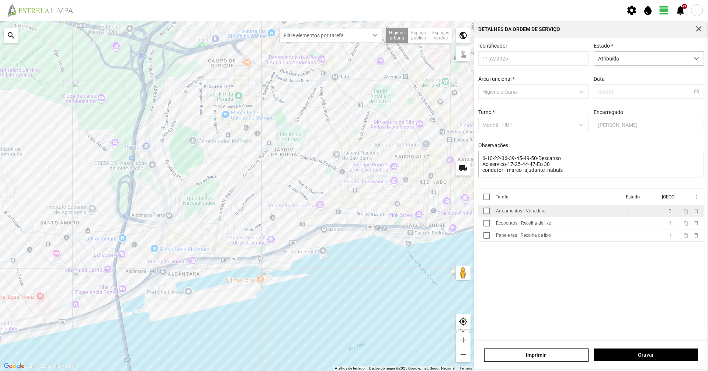
click at [534, 214] on div "Arruamentos - Varredura" at bounding box center [521, 210] width 50 height 5
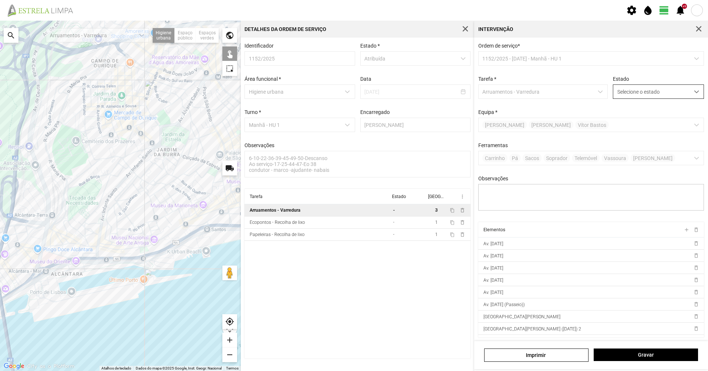
click at [653, 92] on span "Selecione o estado" at bounding box center [652, 92] width 76 height 14
click at [632, 127] on li "Concluída" at bounding box center [654, 121] width 88 height 14
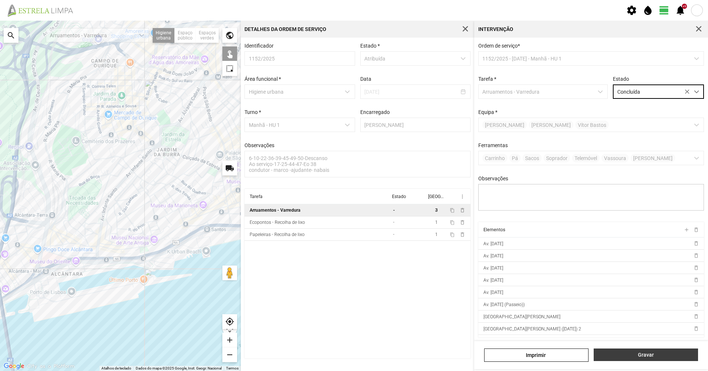
click at [613, 351] on button "Gravar" at bounding box center [646, 355] width 104 height 13
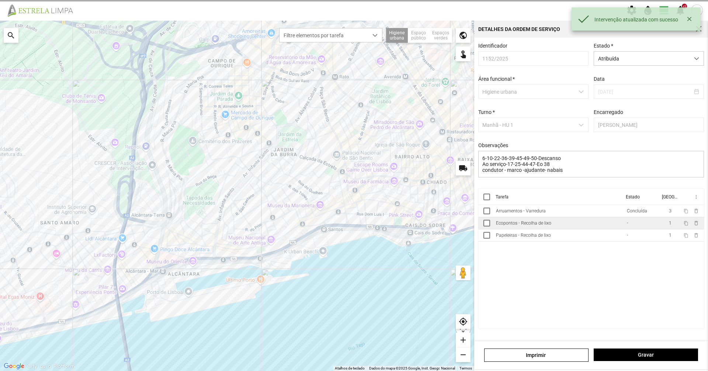
click at [626, 226] on td "-" at bounding box center [642, 223] width 36 height 12
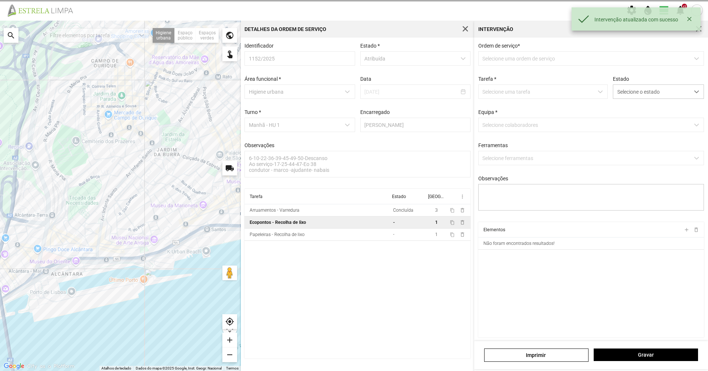
type textarea "marco"
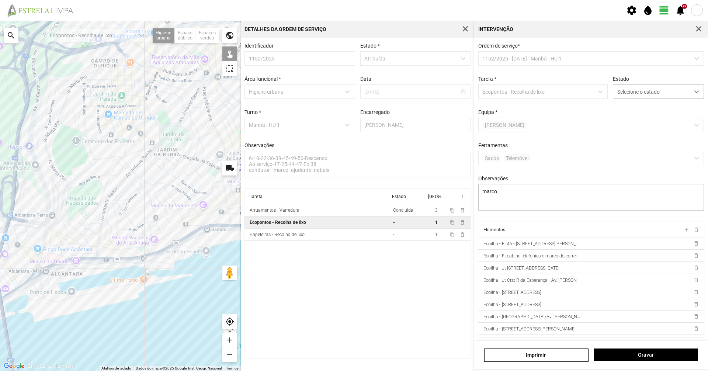
click at [193, 239] on div at bounding box center [120, 196] width 241 height 351
click at [207, 232] on div at bounding box center [120, 196] width 241 height 351
click at [231, 231] on div at bounding box center [120, 196] width 241 height 351
drag, startPoint x: 659, startPoint y: 90, endPoint x: 656, endPoint y: 99, distance: 9.8
click at [659, 90] on span "Selecione o estado" at bounding box center [652, 92] width 76 height 14
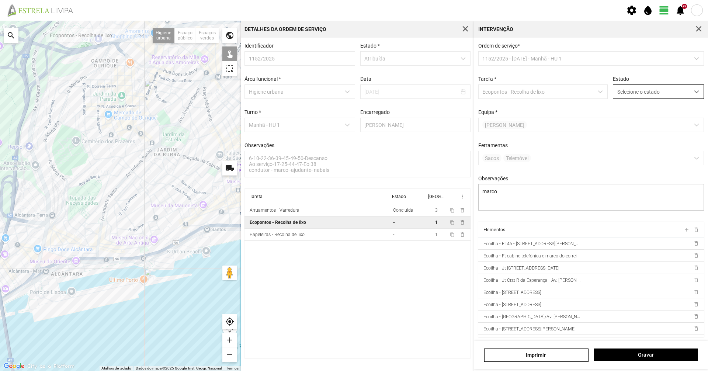
scroll to position [4, 33]
click at [645, 121] on li "Concluída" at bounding box center [654, 121] width 88 height 14
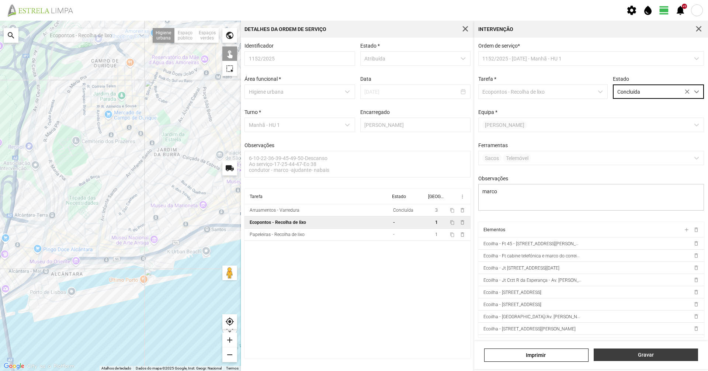
click at [636, 353] on span "Gravar" at bounding box center [646, 355] width 97 height 6
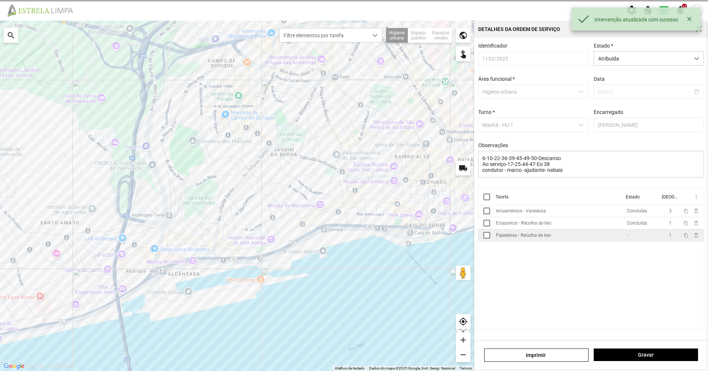
click at [569, 234] on td "Papeleiras - Recolha de lixo" at bounding box center [558, 235] width 131 height 12
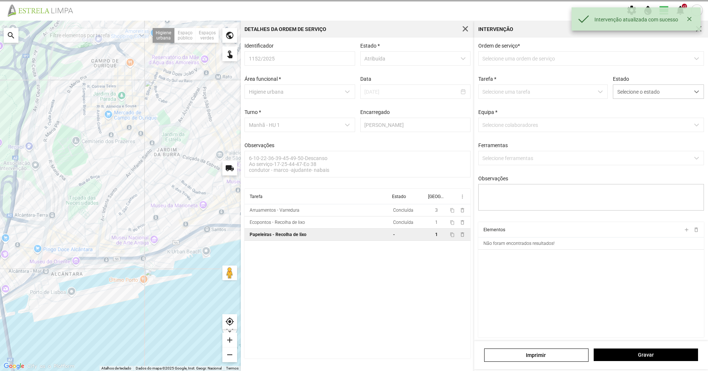
type textarea "marco"
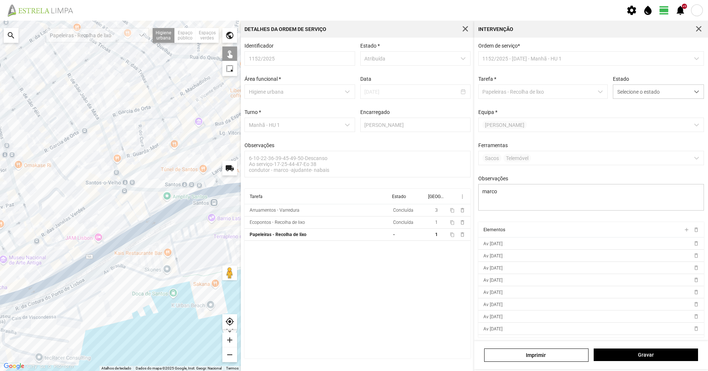
click at [200, 208] on div at bounding box center [120, 196] width 241 height 351
click at [207, 207] on div at bounding box center [120, 196] width 241 height 351
click at [210, 206] on div at bounding box center [120, 196] width 241 height 351
click at [215, 210] on div at bounding box center [120, 196] width 241 height 351
click at [213, 207] on div at bounding box center [120, 196] width 241 height 351
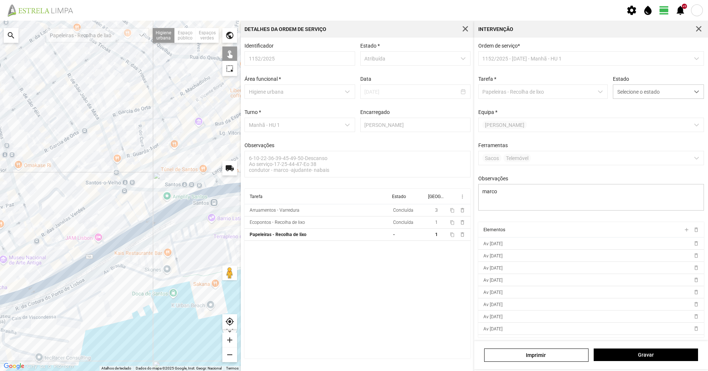
click at [217, 202] on div at bounding box center [120, 196] width 241 height 351
click at [218, 207] on div at bounding box center [120, 196] width 241 height 351
click at [214, 202] on div at bounding box center [120, 196] width 241 height 351
click at [224, 202] on div at bounding box center [120, 196] width 241 height 351
drag, startPoint x: 205, startPoint y: 219, endPoint x: 193, endPoint y: 227, distance: 13.8
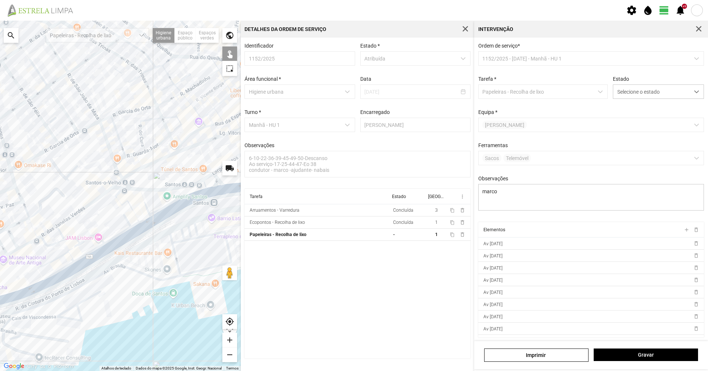
click at [193, 227] on div at bounding box center [120, 196] width 241 height 351
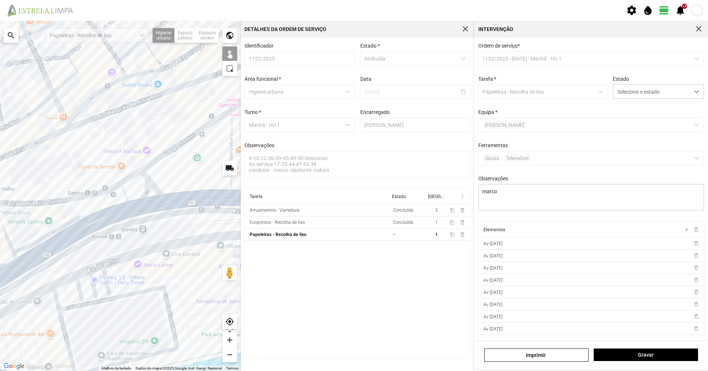
click at [178, 224] on div at bounding box center [120, 196] width 241 height 351
click at [195, 233] on div at bounding box center [120, 196] width 241 height 351
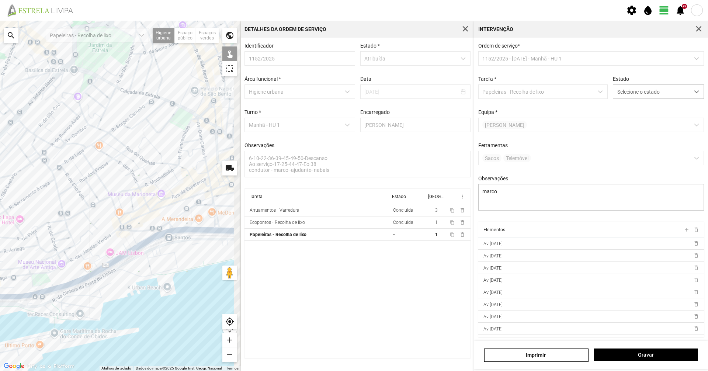
drag, startPoint x: 201, startPoint y: 253, endPoint x: 190, endPoint y: 259, distance: 12.4
click at [190, 259] on div at bounding box center [120, 196] width 241 height 351
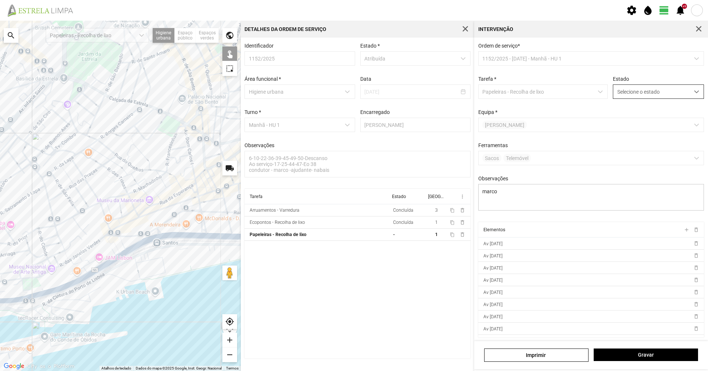
click at [648, 93] on span "Selecione o estado" at bounding box center [652, 92] width 76 height 14
click at [630, 123] on li "Concluída" at bounding box center [654, 121] width 88 height 14
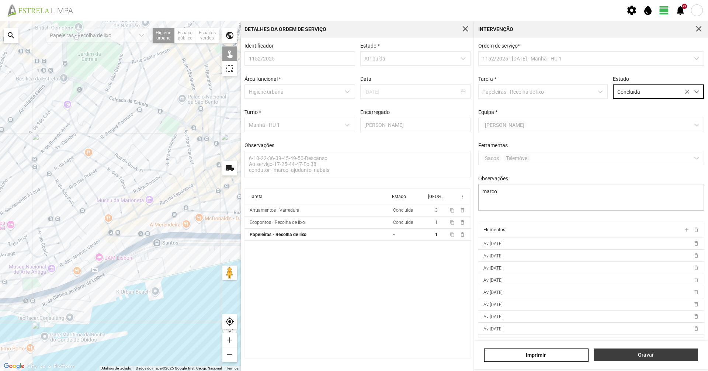
click at [632, 352] on button "Gravar" at bounding box center [646, 355] width 104 height 13
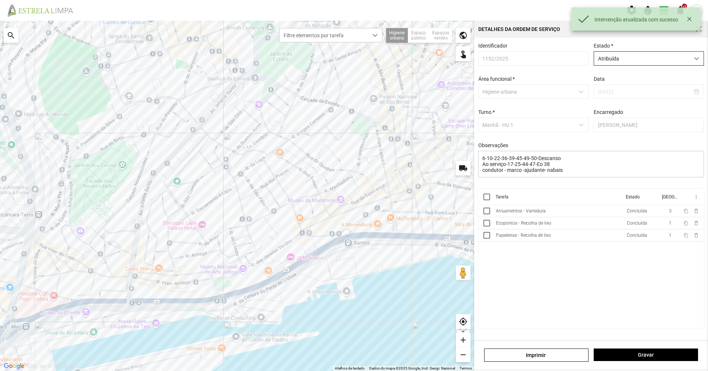
click at [616, 55] on span "Atribuída" at bounding box center [642, 59] width 96 height 14
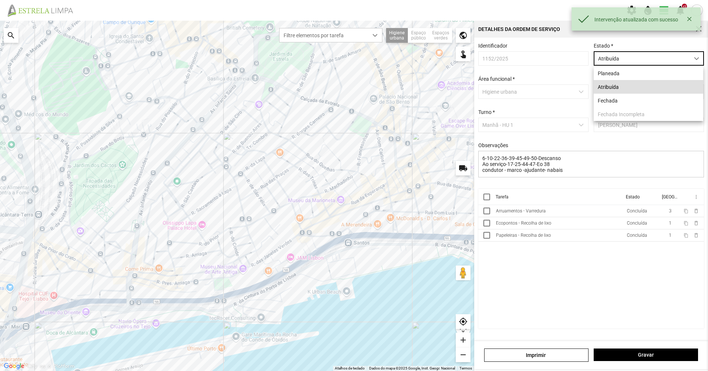
scroll to position [4, 33]
click at [604, 98] on li "Fechada" at bounding box center [649, 101] width 110 height 14
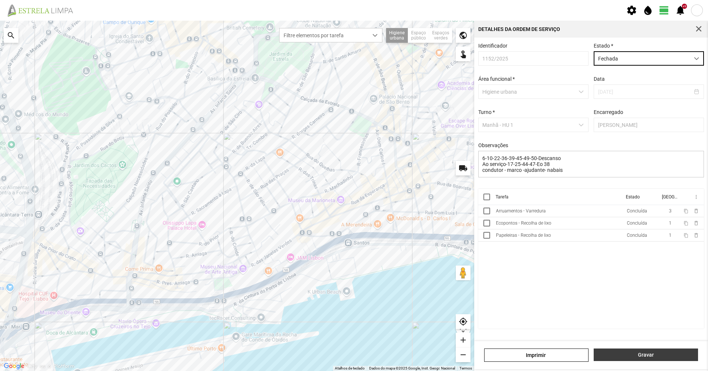
click at [629, 358] on button "Gravar" at bounding box center [646, 355] width 104 height 13
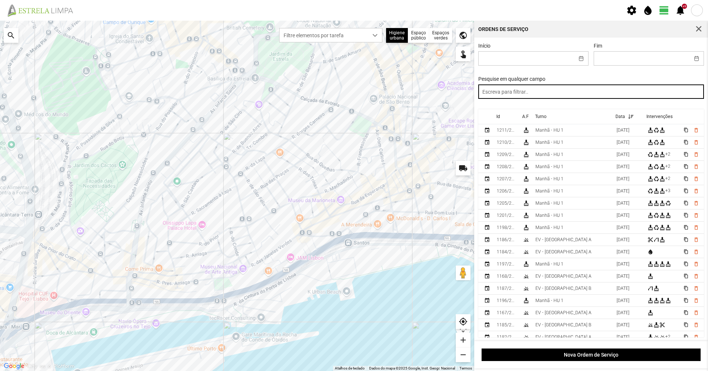
click at [612, 95] on input "text" at bounding box center [592, 91] width 226 height 14
paste input "manhã"
type input "manhã"
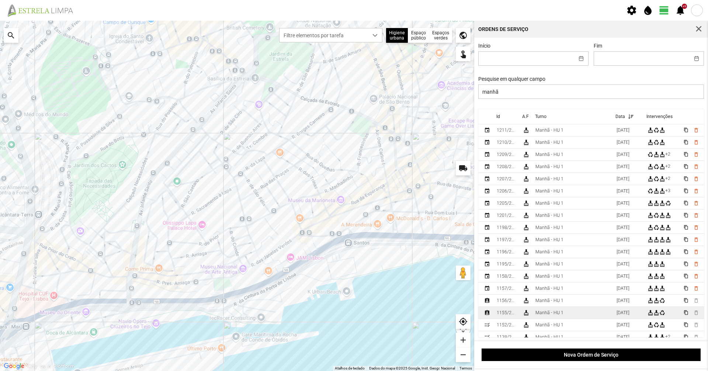
click at [547, 315] on div "Manhã - HU 1" at bounding box center [550, 312] width 28 height 5
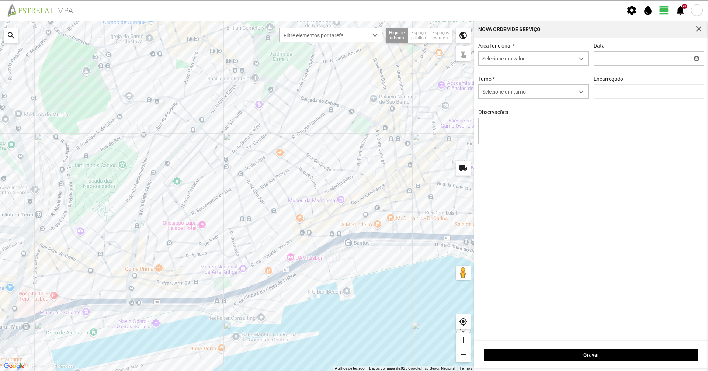
type input "[DATE]"
type input "[PERSON_NAME]"
type textarea "6-10-22-25-36-39-45-49-50-Descanso ao serviço-17-44-47-Eo38 carro electrico-17-…"
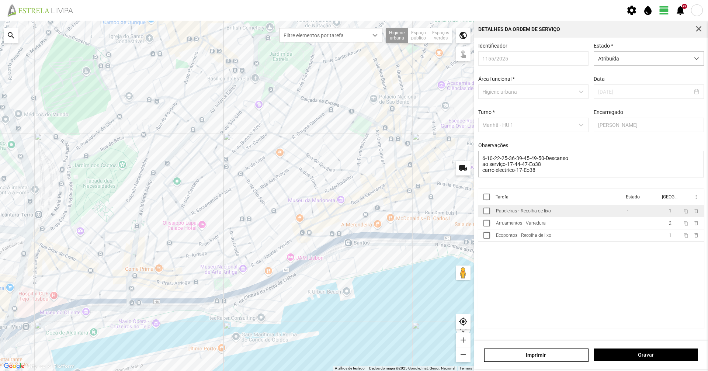
click at [567, 216] on td "Papeleiras - Recolha de lixo" at bounding box center [558, 211] width 131 height 12
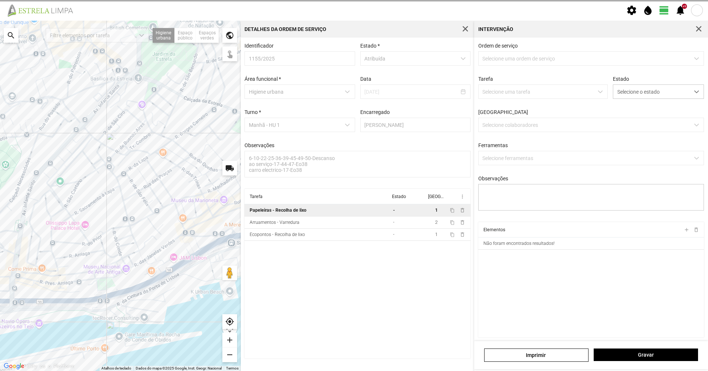
type textarea "marco"
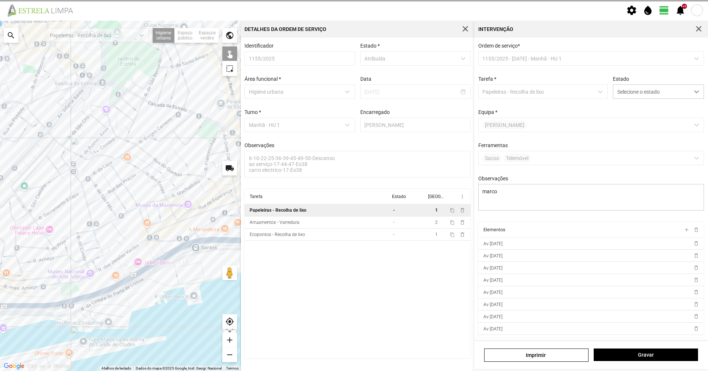
drag, startPoint x: 178, startPoint y: 266, endPoint x: 113, endPoint y: 277, distance: 66.4
click at [113, 277] on div at bounding box center [120, 196] width 241 height 351
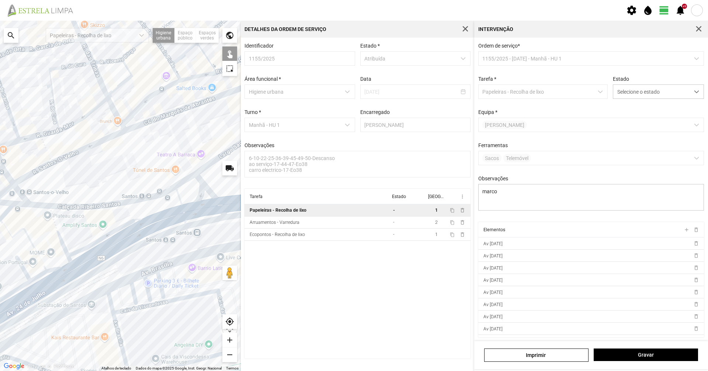
click at [170, 243] on div at bounding box center [120, 196] width 241 height 351
click at [182, 240] on div at bounding box center [120, 196] width 241 height 351
click at [177, 239] on div at bounding box center [120, 196] width 241 height 351
click at [205, 246] on div at bounding box center [120, 196] width 241 height 351
click at [201, 246] on div at bounding box center [120, 196] width 241 height 351
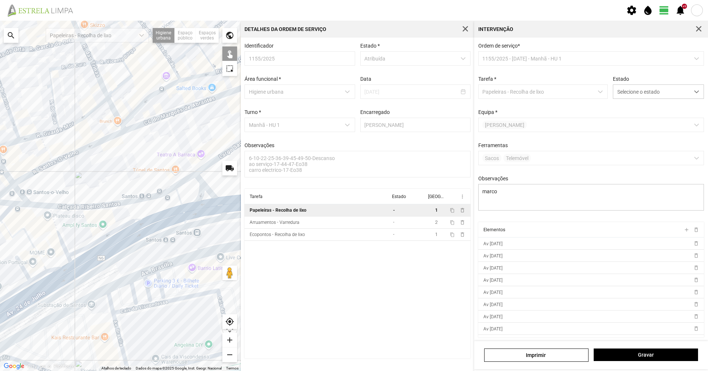
click at [195, 237] on div at bounding box center [120, 196] width 241 height 351
click at [196, 231] on div at bounding box center [120, 196] width 241 height 351
click at [199, 231] on div at bounding box center [120, 196] width 241 height 351
click at [200, 235] on div at bounding box center [120, 196] width 241 height 351
click at [203, 226] on div at bounding box center [120, 196] width 241 height 351
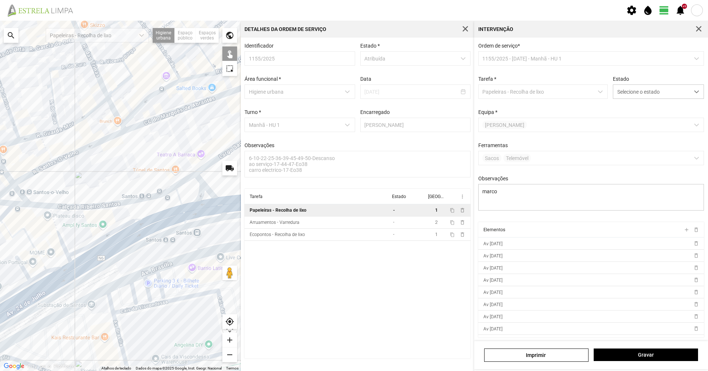
click at [202, 229] on div at bounding box center [120, 196] width 241 height 351
click at [211, 231] on div at bounding box center [120, 196] width 241 height 351
click at [215, 231] on div at bounding box center [120, 196] width 241 height 351
drag, startPoint x: 222, startPoint y: 232, endPoint x: 159, endPoint y: 248, distance: 65.7
click at [159, 248] on div at bounding box center [120, 196] width 241 height 351
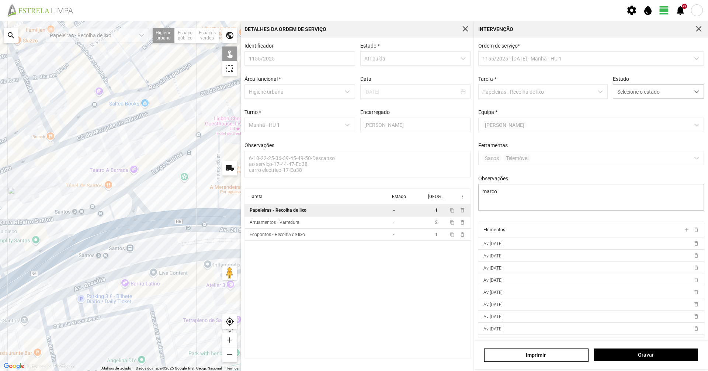
click at [166, 243] on div at bounding box center [120, 196] width 241 height 351
click at [182, 253] on div at bounding box center [120, 196] width 241 height 351
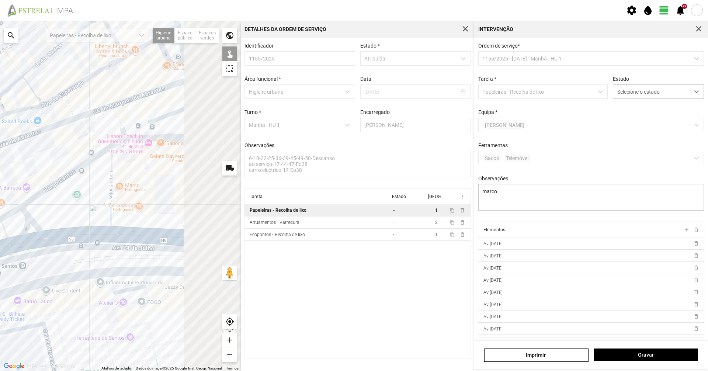
drag, startPoint x: 224, startPoint y: 238, endPoint x: 114, endPoint y: 256, distance: 111.4
click at [114, 256] on div at bounding box center [120, 196] width 241 height 351
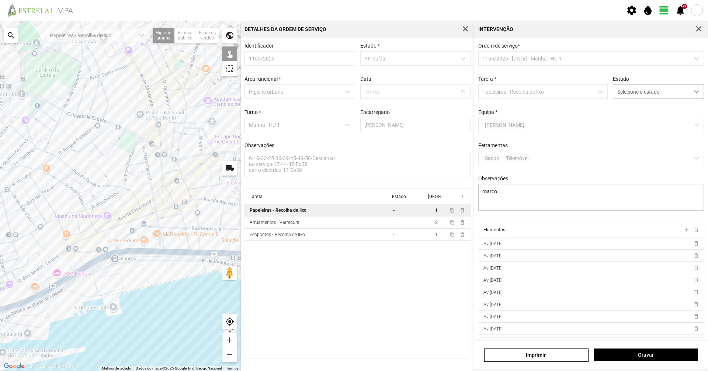
click at [669, 83] on div "Estado Selecione o estado" at bounding box center [659, 87] width 96 height 23
click at [664, 89] on span "Selecione o estado" at bounding box center [652, 92] width 76 height 14
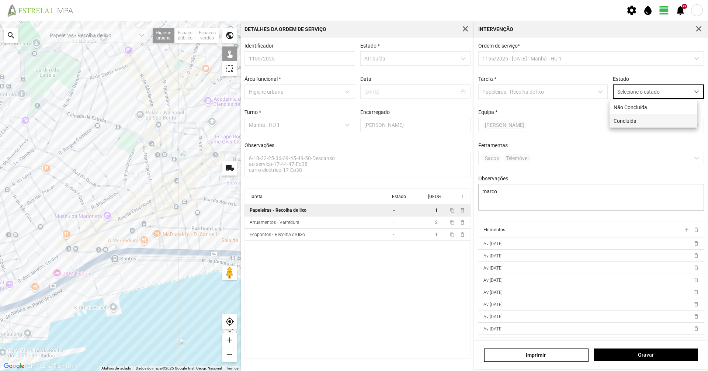
scroll to position [4, 33]
click at [640, 122] on li "Concluída" at bounding box center [654, 121] width 88 height 14
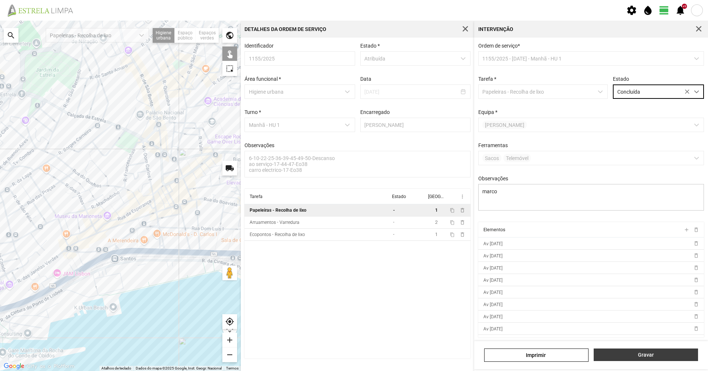
click at [636, 354] on span "Gravar" at bounding box center [646, 355] width 97 height 6
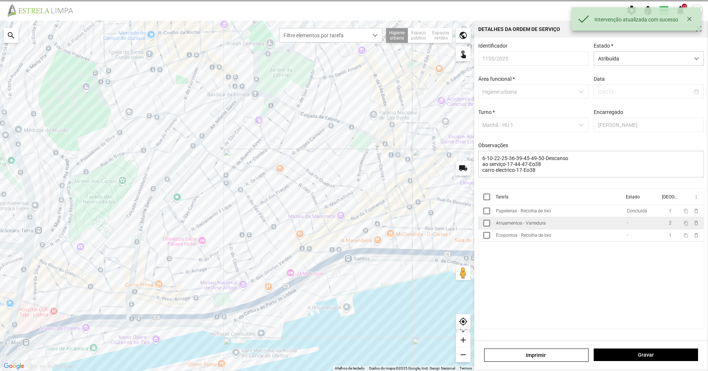
click at [579, 229] on td "Arruamentos - Varredura" at bounding box center [558, 223] width 131 height 12
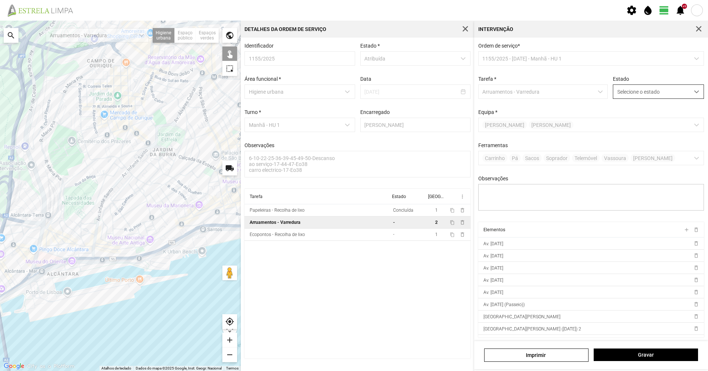
click at [673, 96] on span "Selecione o estado" at bounding box center [652, 92] width 76 height 14
click at [663, 116] on li "Concluída" at bounding box center [654, 121] width 88 height 14
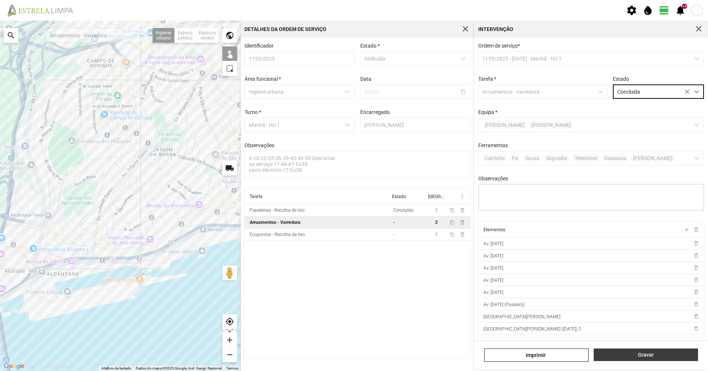
click at [669, 355] on span "Gravar" at bounding box center [646, 355] width 97 height 6
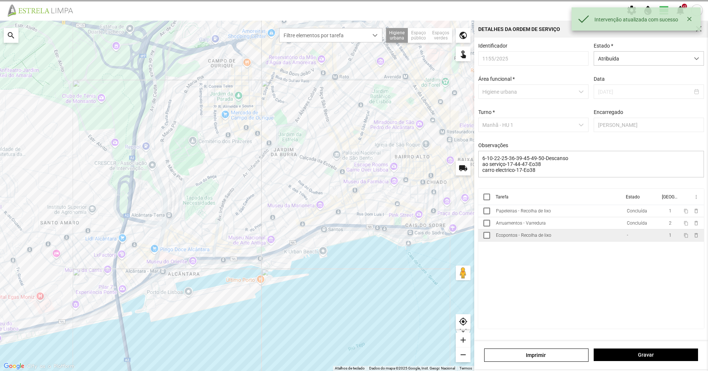
click at [621, 242] on td "Ecopontos - Recolha de lixo" at bounding box center [558, 235] width 131 height 12
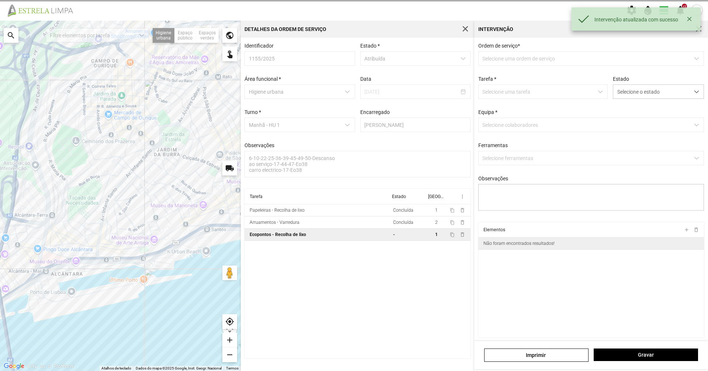
type textarea "marco"
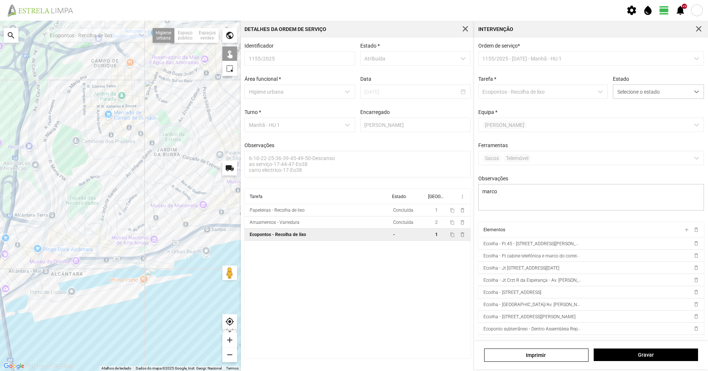
click at [193, 238] on div at bounding box center [120, 196] width 241 height 351
click at [208, 234] on div at bounding box center [120, 196] width 241 height 351
click at [229, 231] on div at bounding box center [120, 196] width 241 height 351
click at [144, 267] on div at bounding box center [120, 196] width 241 height 351
click at [649, 93] on span "Selecione o estado" at bounding box center [652, 92] width 76 height 14
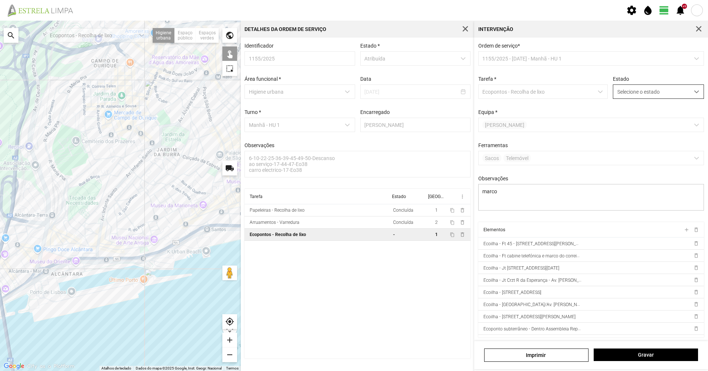
scroll to position [4, 33]
drag, startPoint x: 640, startPoint y: 116, endPoint x: 632, endPoint y: 159, distance: 44.4
click at [640, 116] on li "Concluída" at bounding box center [654, 121] width 88 height 14
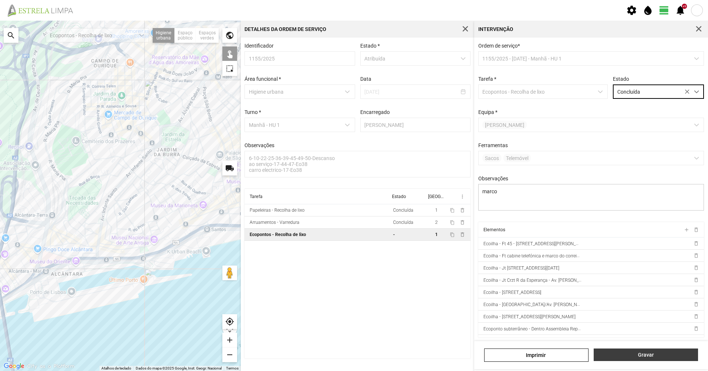
click at [643, 352] on span "Gravar" at bounding box center [646, 355] width 97 height 6
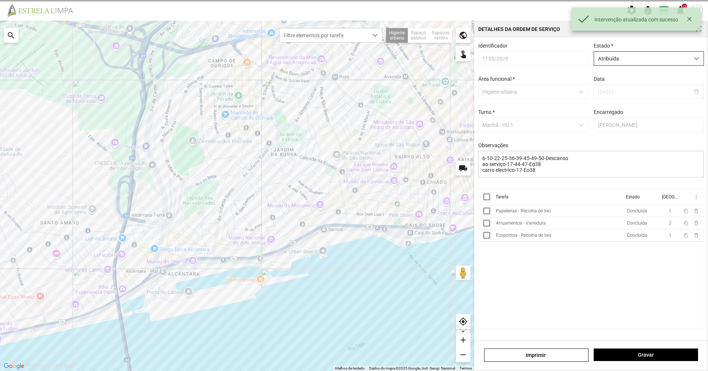
click at [617, 53] on span "Atribuída" at bounding box center [642, 59] width 96 height 14
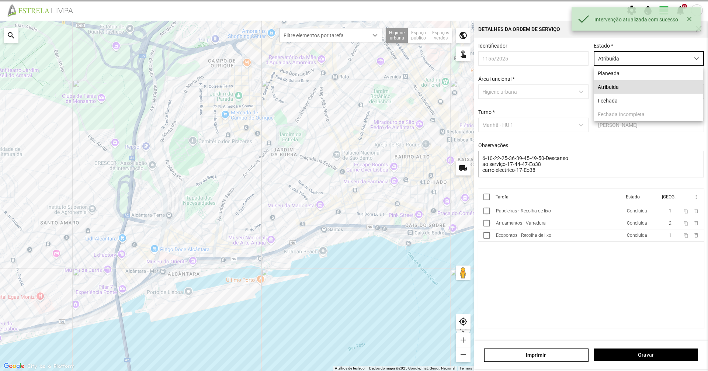
scroll to position [4, 33]
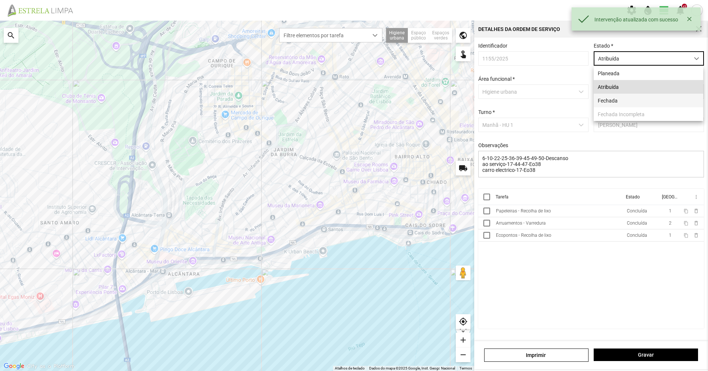
click at [613, 99] on li "Fechada" at bounding box center [649, 101] width 110 height 14
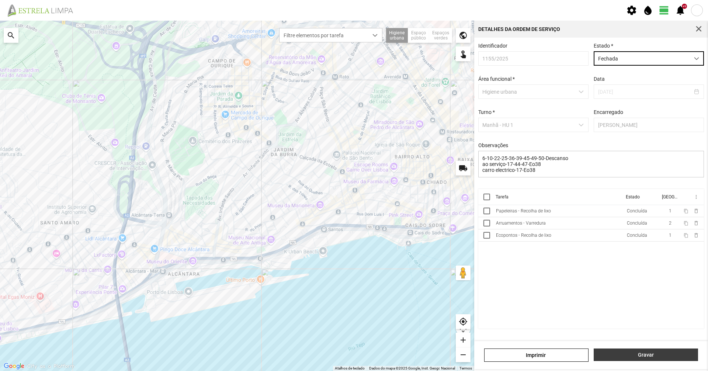
click at [644, 358] on button "Gravar" at bounding box center [646, 355] width 104 height 13
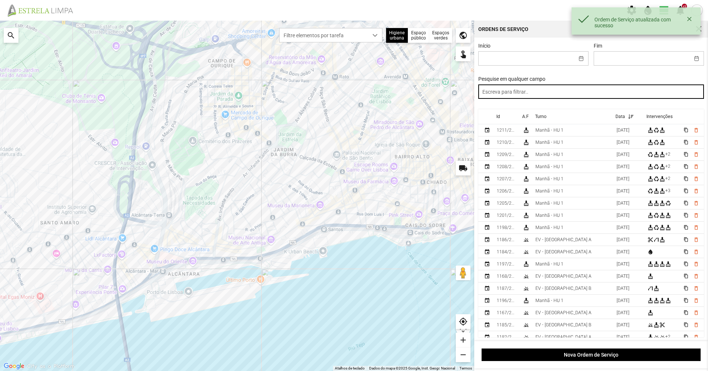
click at [565, 91] on input "text" at bounding box center [592, 91] width 226 height 14
paste input "manhã"
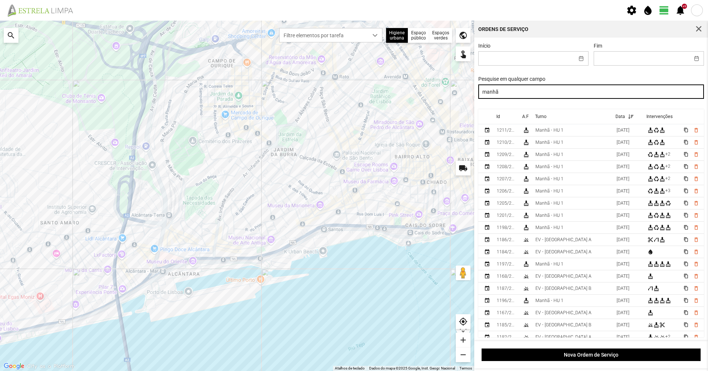
type input "manhã"
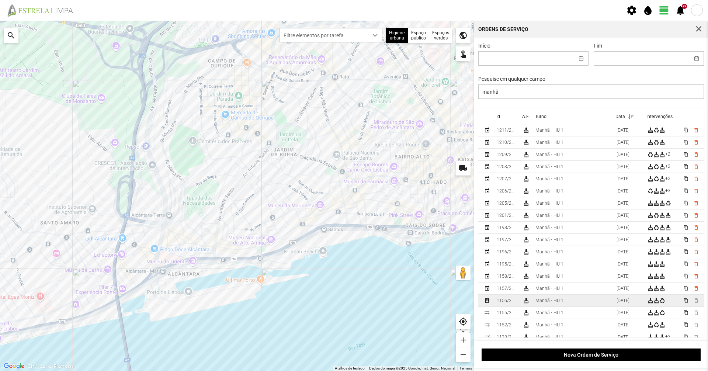
click at [538, 301] on div "Manhã - HU 1" at bounding box center [550, 300] width 28 height 5
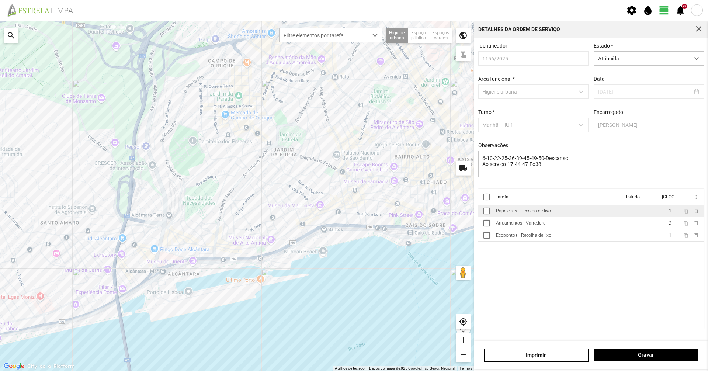
click at [537, 212] on div "Papeleiras - Recolha de lixo" at bounding box center [523, 210] width 55 height 5
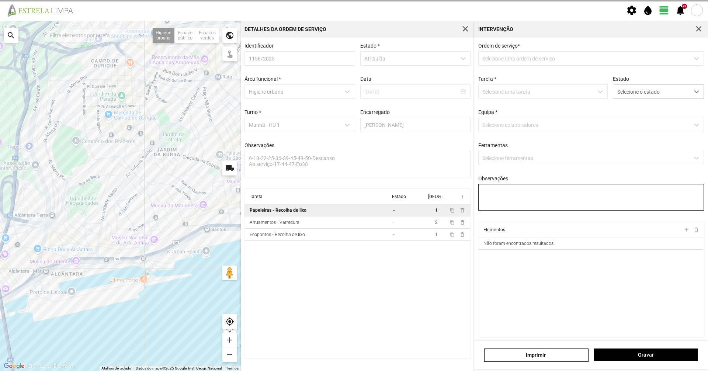
type textarea "marco"
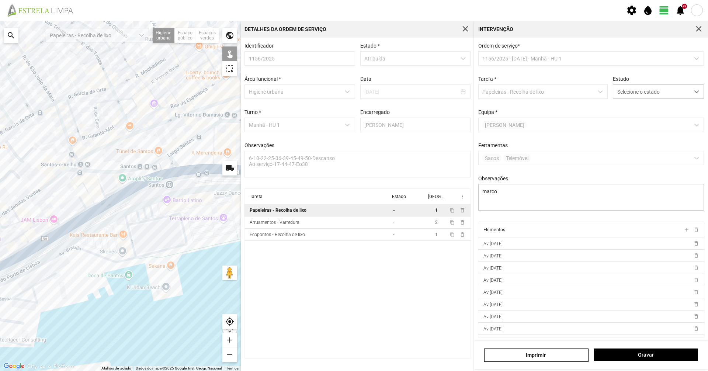
click at [157, 190] on div at bounding box center [120, 196] width 241 height 351
click at [160, 189] on div at bounding box center [120, 196] width 241 height 351
click at [164, 189] on div at bounding box center [120, 196] width 241 height 351
click at [171, 192] on div at bounding box center [120, 196] width 241 height 351
click at [168, 188] on div at bounding box center [120, 196] width 241 height 351
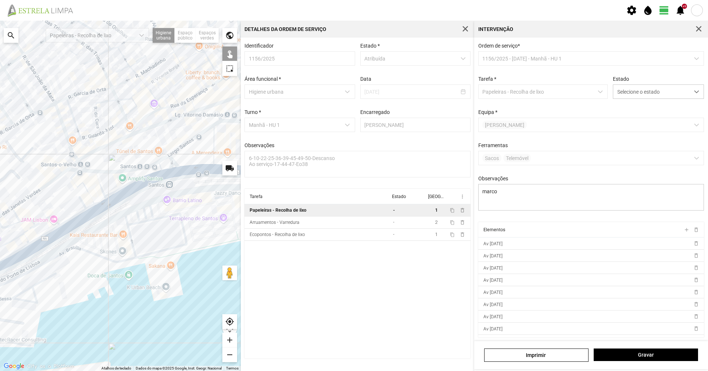
click at [169, 183] on div at bounding box center [120, 196] width 241 height 351
click at [173, 187] on div at bounding box center [120, 196] width 241 height 351
click at [174, 184] on div at bounding box center [120, 196] width 241 height 351
click at [177, 183] on div at bounding box center [120, 196] width 241 height 351
click at [188, 180] on div at bounding box center [120, 196] width 241 height 351
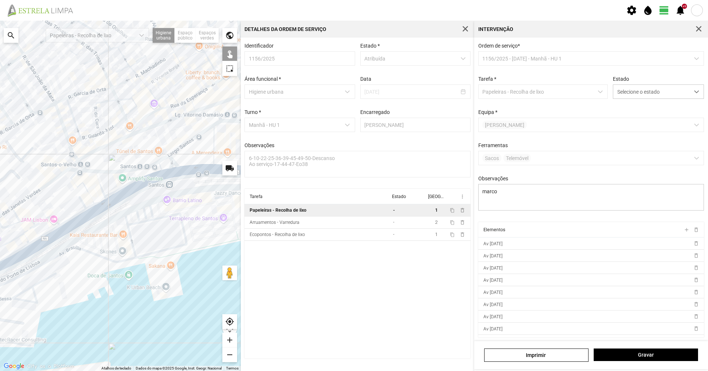
click at [195, 185] on div at bounding box center [120, 196] width 241 height 351
click at [206, 181] on div at bounding box center [120, 196] width 241 height 351
drag, startPoint x: 676, startPoint y: 95, endPoint x: 670, endPoint y: 100, distance: 7.8
click at [676, 95] on span "Selecione o estado" at bounding box center [652, 92] width 76 height 14
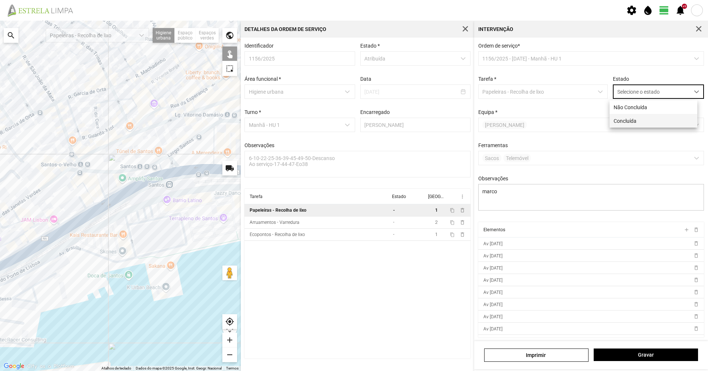
click at [659, 120] on li "Concluída" at bounding box center [654, 121] width 88 height 14
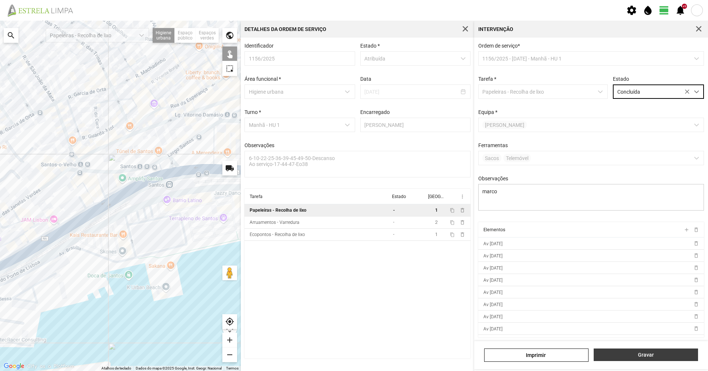
click at [637, 361] on button "Gravar" at bounding box center [646, 355] width 104 height 13
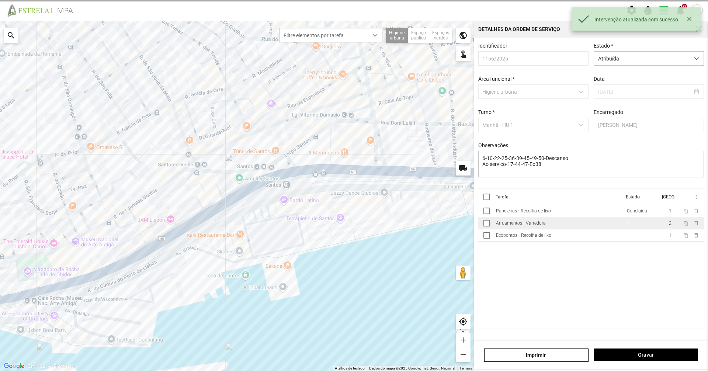
click at [592, 228] on td "Arruamentos - Varredura" at bounding box center [558, 223] width 131 height 12
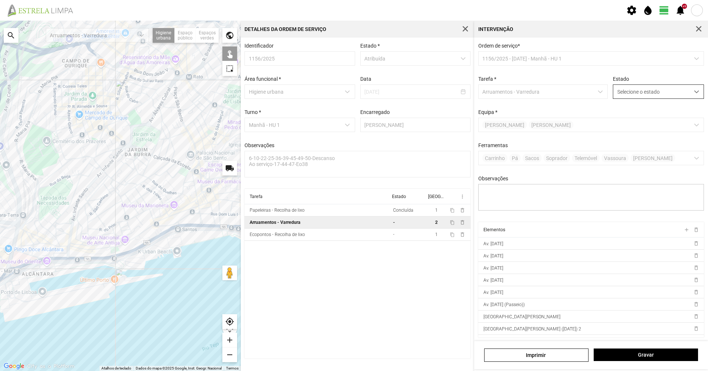
click at [617, 91] on span "Selecione o estado" at bounding box center [652, 92] width 76 height 14
click at [619, 115] on li "Concluída" at bounding box center [654, 121] width 88 height 14
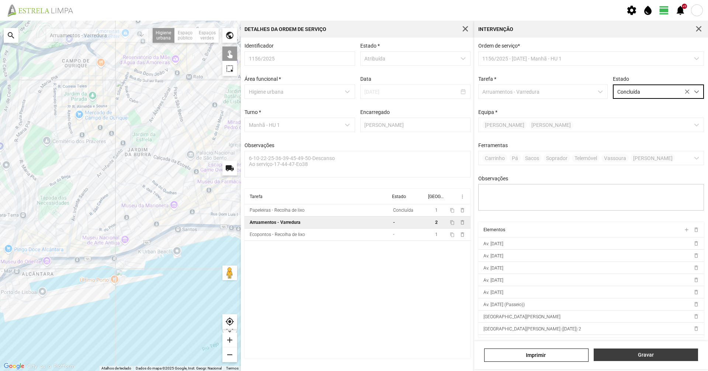
click at [618, 360] on button "Gravar" at bounding box center [646, 355] width 104 height 13
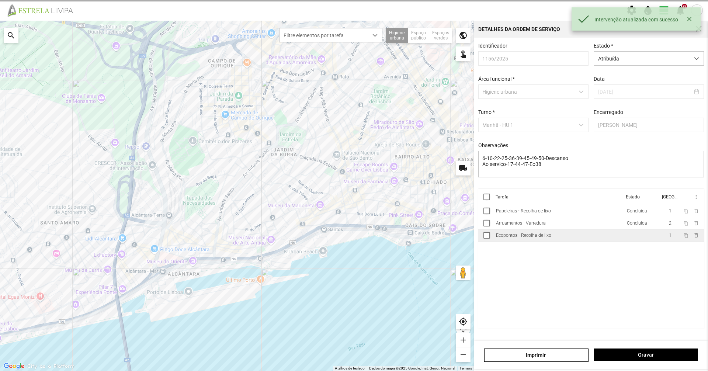
click at [501, 237] on div "Ecopontos - Recolha de lixo" at bounding box center [523, 235] width 55 height 5
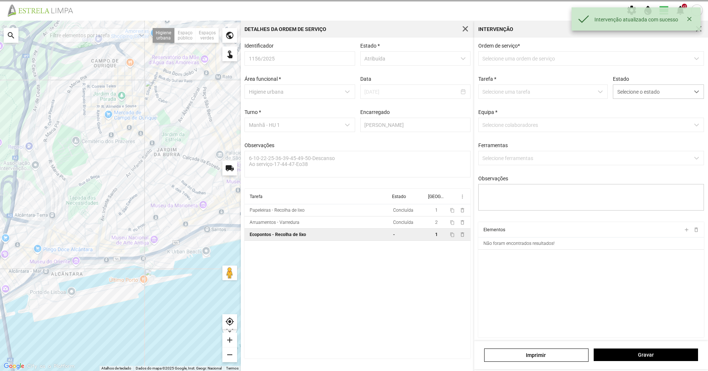
type textarea "marco"
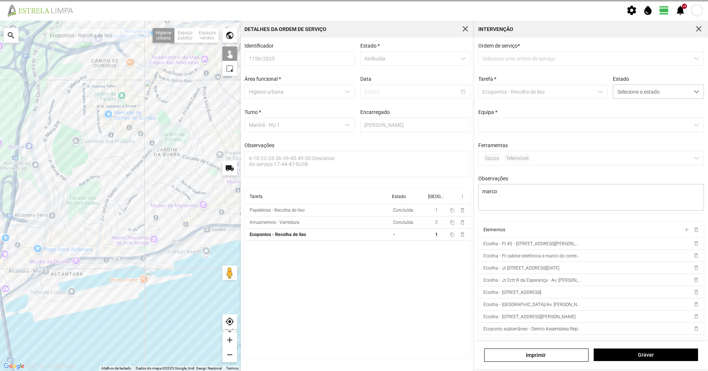
click at [191, 239] on div at bounding box center [120, 196] width 241 height 351
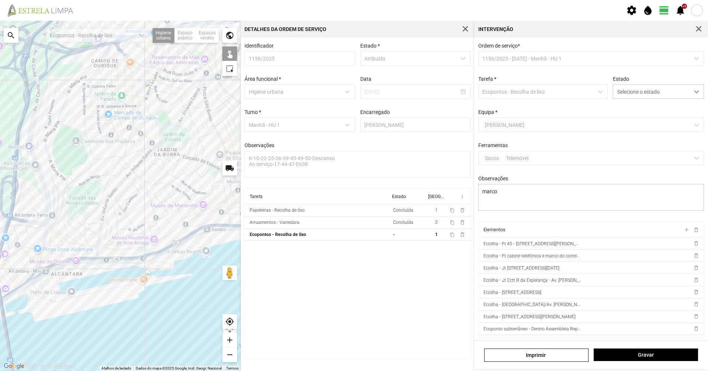
click at [207, 233] on div at bounding box center [120, 196] width 241 height 351
click at [229, 232] on div at bounding box center [120, 196] width 241 height 351
click at [628, 97] on span "Selecione o estado" at bounding box center [652, 92] width 76 height 14
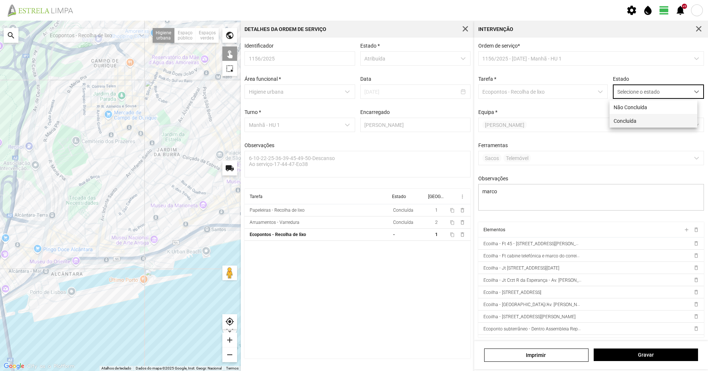
scroll to position [4, 33]
click at [617, 121] on li "Concluída" at bounding box center [654, 121] width 88 height 14
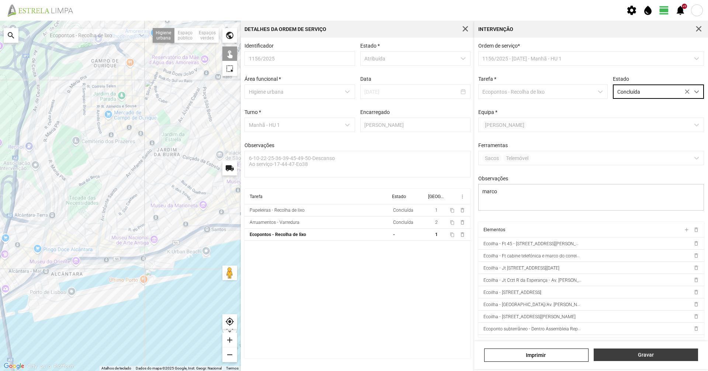
click at [629, 356] on span "Gravar" at bounding box center [646, 355] width 97 height 6
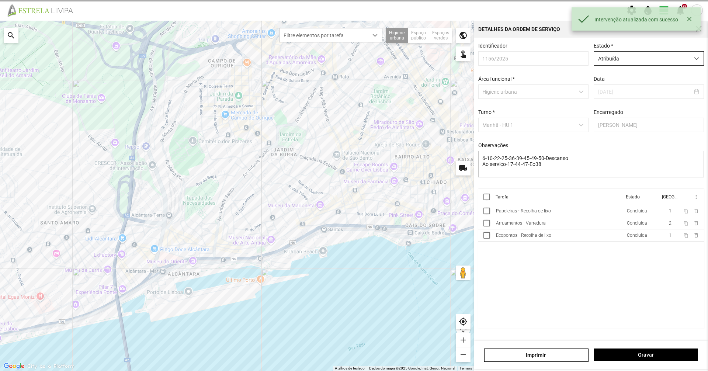
click at [662, 62] on span "Atribuída" at bounding box center [642, 59] width 96 height 14
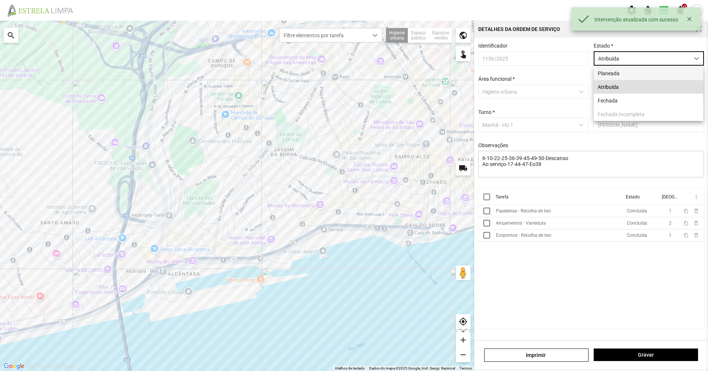
scroll to position [4, 33]
click at [635, 100] on li "Fechada" at bounding box center [649, 101] width 110 height 14
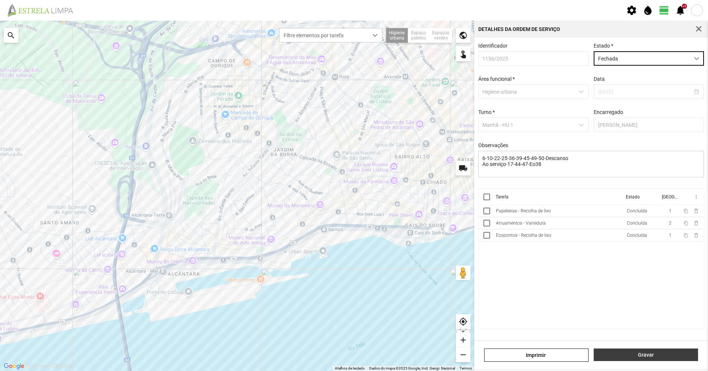
click at [621, 354] on span "Gravar" at bounding box center [646, 355] width 97 height 6
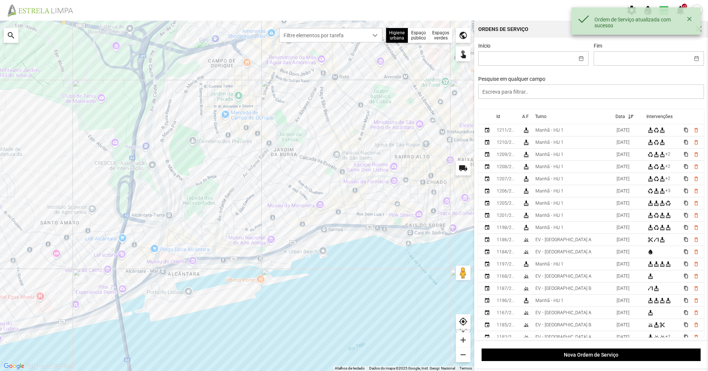
click at [561, 85] on div "Pesquise em qualquer campo" at bounding box center [591, 87] width 231 height 23
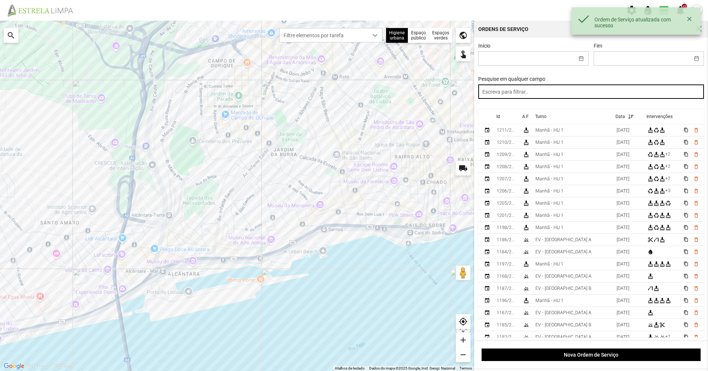
click at [560, 89] on input "text" at bounding box center [592, 91] width 226 height 14
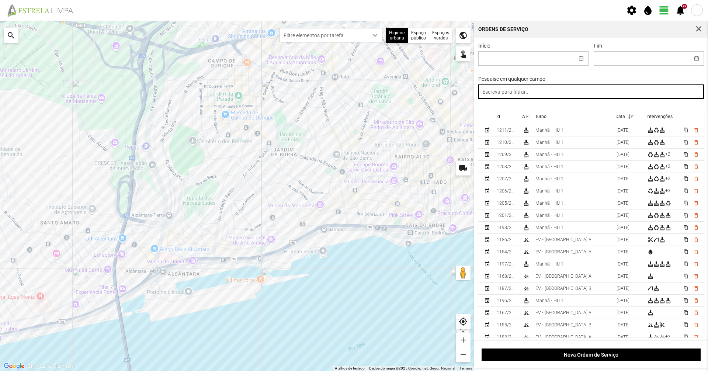
paste input "manhã"
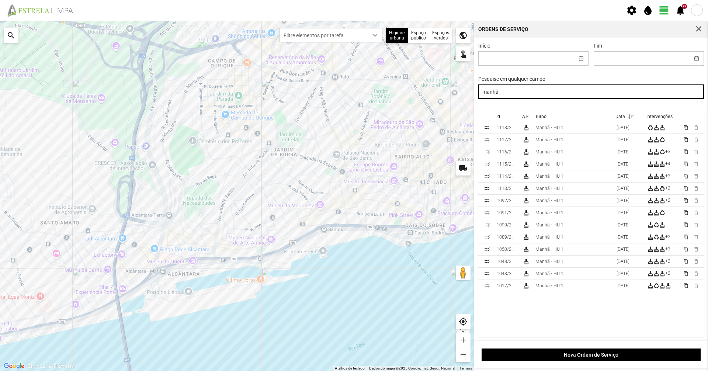
scroll to position [74, 0]
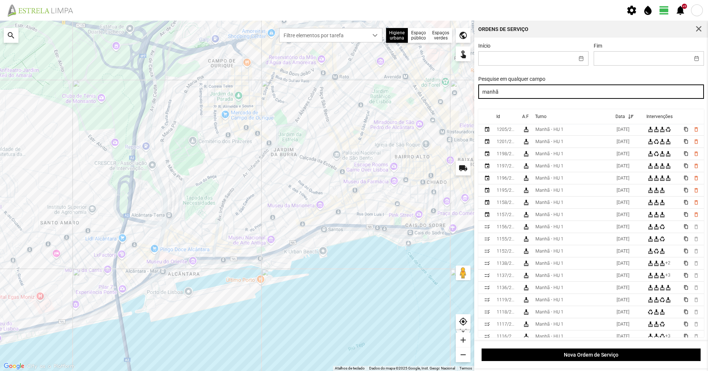
drag, startPoint x: 517, startPoint y: 90, endPoint x: 398, endPoint y: 92, distance: 118.8
click at [398, 92] on div "Para navegar no mapa com gestos de toque, toque duas vezes sem soltar no mapa e…" at bounding box center [354, 196] width 708 height 351
type input "tarde"
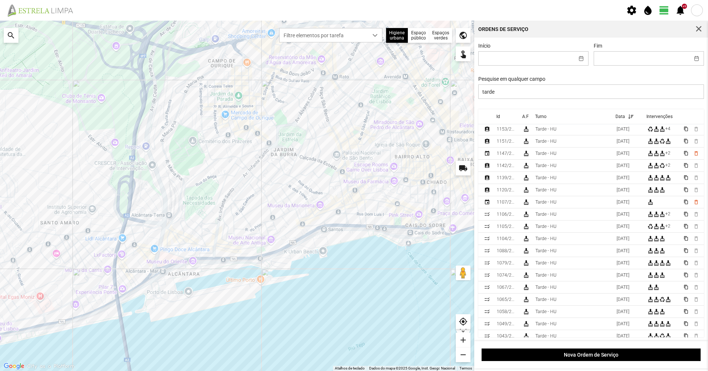
click at [0, 21] on fbc-map "Para navegar no mapa com gestos de toque, toque duas vezes sem soltar no mapa e…" at bounding box center [0, 21] width 0 height 0
click at [349, 36] on span "Filtre elementos por tarefa" at bounding box center [324, 35] width 89 height 14
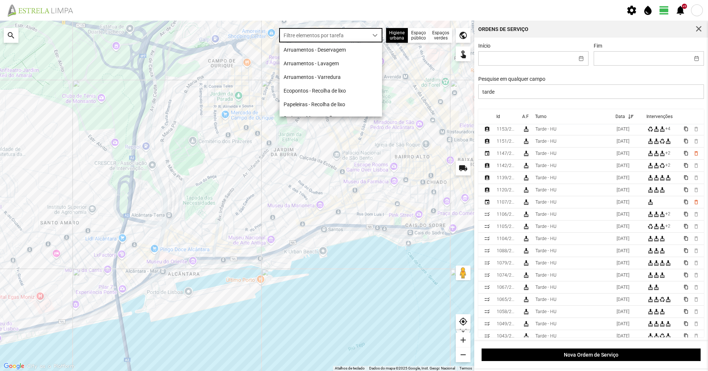
scroll to position [4, 33]
click at [346, 51] on li "Arruamentos - Deservagem" at bounding box center [331, 50] width 103 height 14
